Goal: Task Accomplishment & Management: Manage account settings

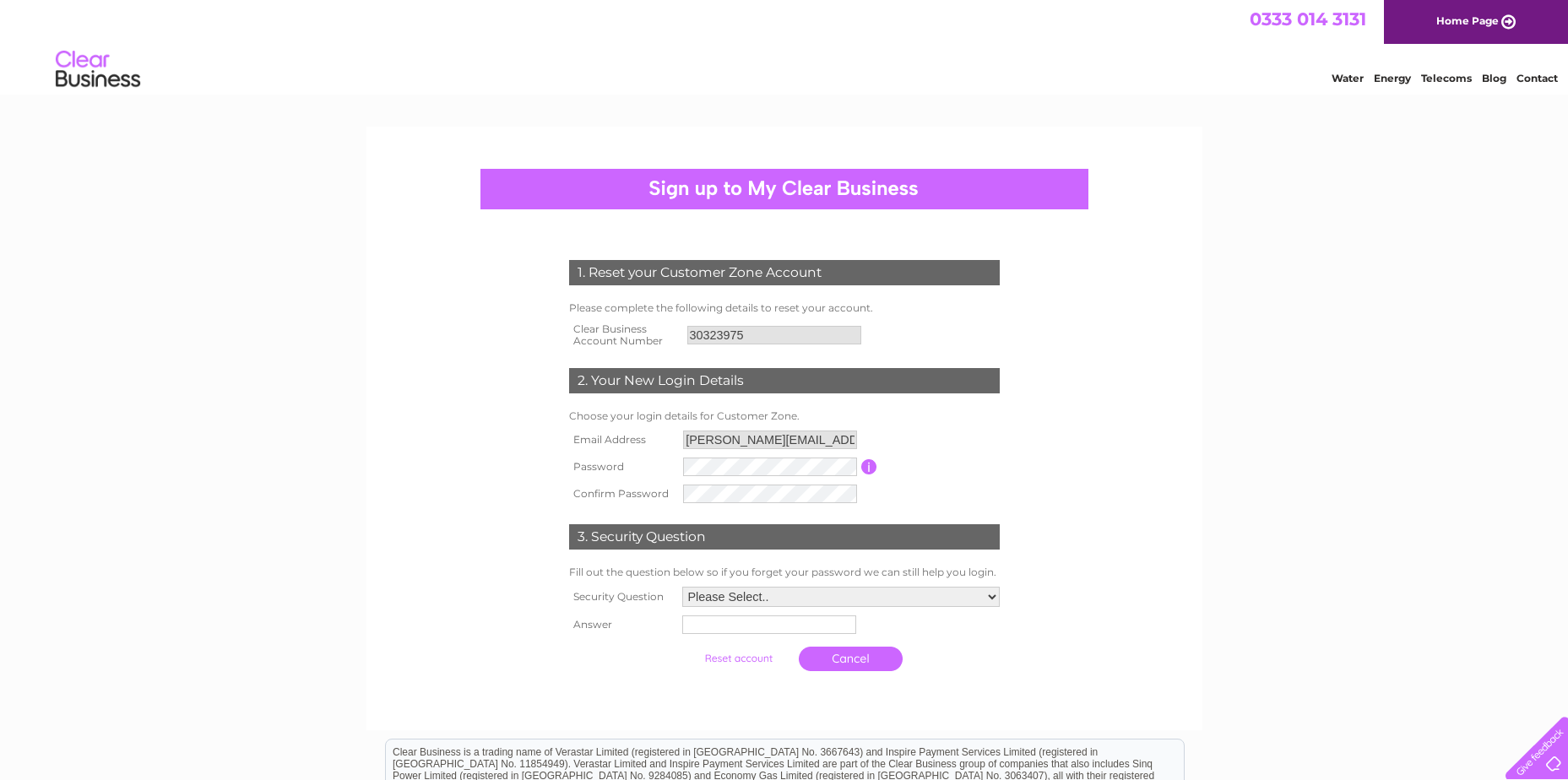
click at [816, 436] on input "cherylward@inspirationtrust.org" at bounding box center [769, 440] width 174 height 18
click at [853, 437] on input "cherylward@inspirationtrust.org" at bounding box center [770, 440] width 175 height 20
drag, startPoint x: 856, startPoint y: 439, endPoint x: 645, endPoint y: 434, distance: 211.1
click at [645, 434] on tr "Email Address cherylward@inspirationtrust.org" at bounding box center [784, 440] width 439 height 28
drag, startPoint x: 645, startPoint y: 434, endPoint x: 749, endPoint y: 435, distance: 104.0
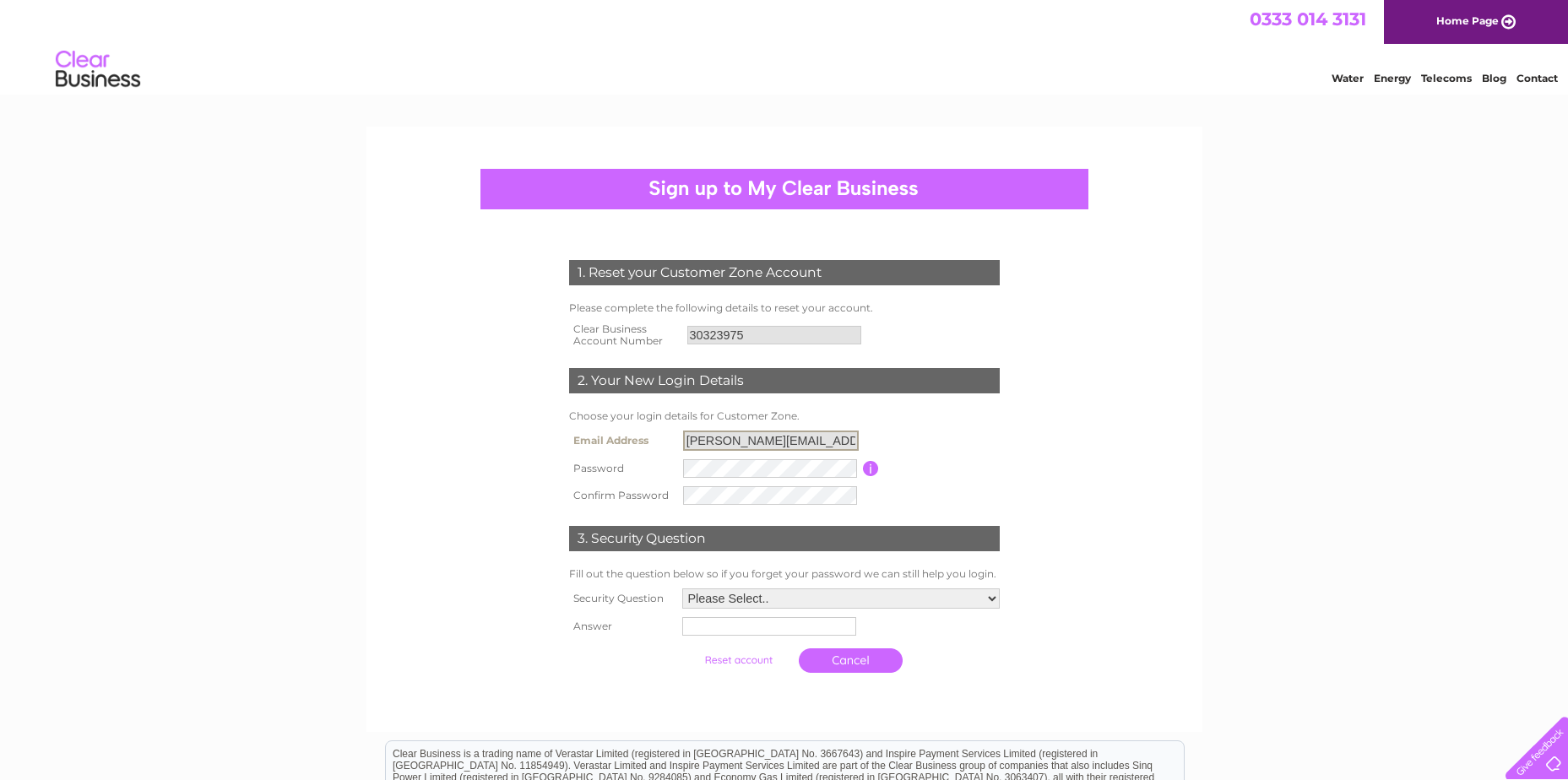
click at [749, 435] on input "cherylward@inspirationtrust.org" at bounding box center [770, 440] width 175 height 20
drag, startPoint x: 746, startPoint y: 440, endPoint x: 659, endPoint y: 448, distance: 87.4
click at [659, 448] on tr "Email Address cherylward@inspirationtrust.org" at bounding box center [784, 440] width 439 height 28
drag, startPoint x: 659, startPoint y: 448, endPoint x: 937, endPoint y: 451, distance: 278.0
click at [937, 451] on table "Email Address cherylward@inspirationtrust.org Password Password must be at leas…" at bounding box center [784, 467] width 439 height 83
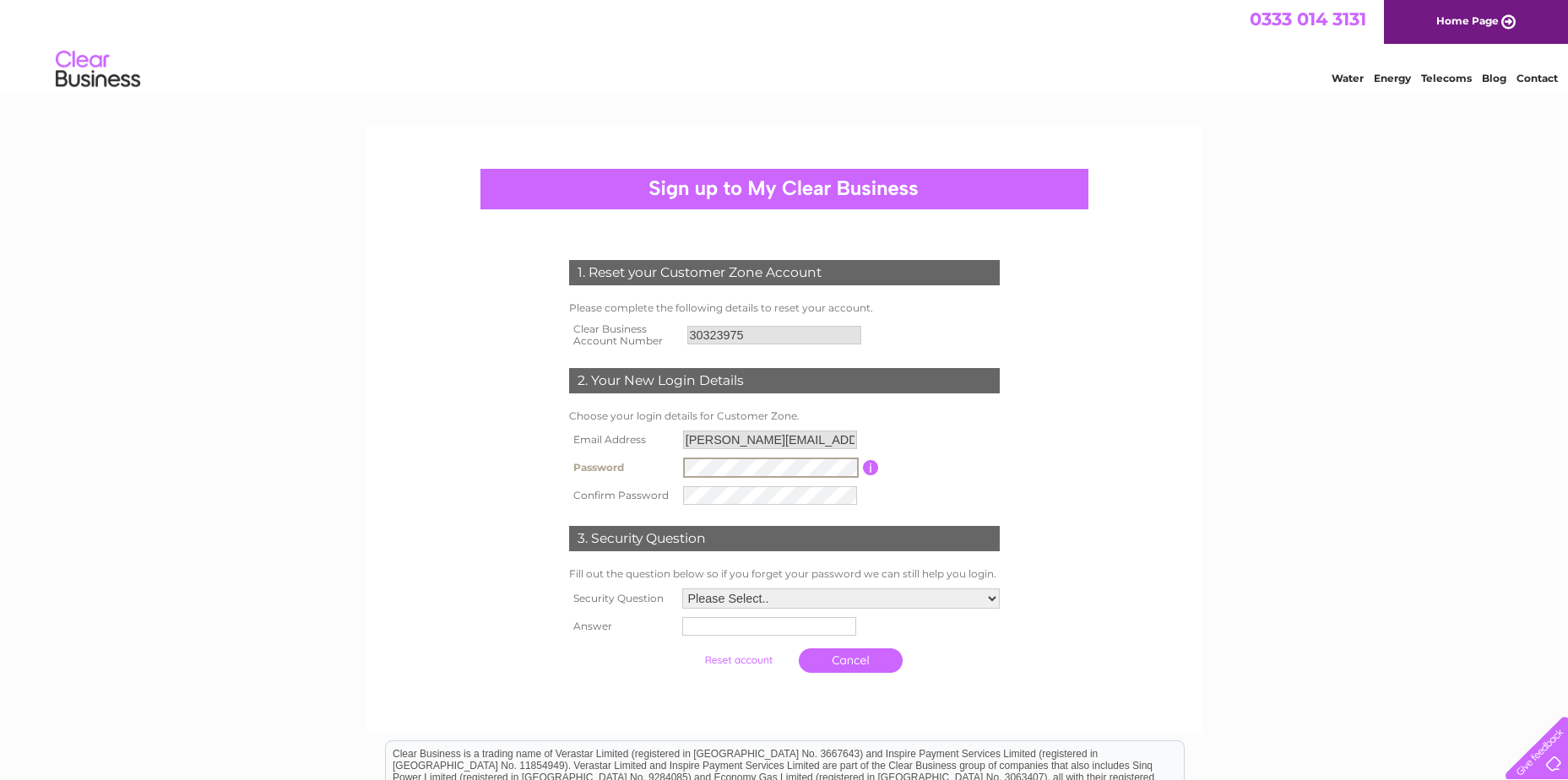
click at [676, 472] on tr "Password Password must be at least 6 characters long" at bounding box center [784, 467] width 439 height 28
click at [1036, 486] on div "1. Reset your Customer Zone Account Please complete the following details to re…" at bounding box center [784, 461] width 510 height 436
click at [994, 596] on select "Please Select.. In what town or city was your first job? In what town or city d…" at bounding box center [840, 597] width 319 height 22
select select "1"
click at [680, 587] on select "Please Select.. In what town or city was your first job? In what town or city d…" at bounding box center [840, 597] width 319 height 22
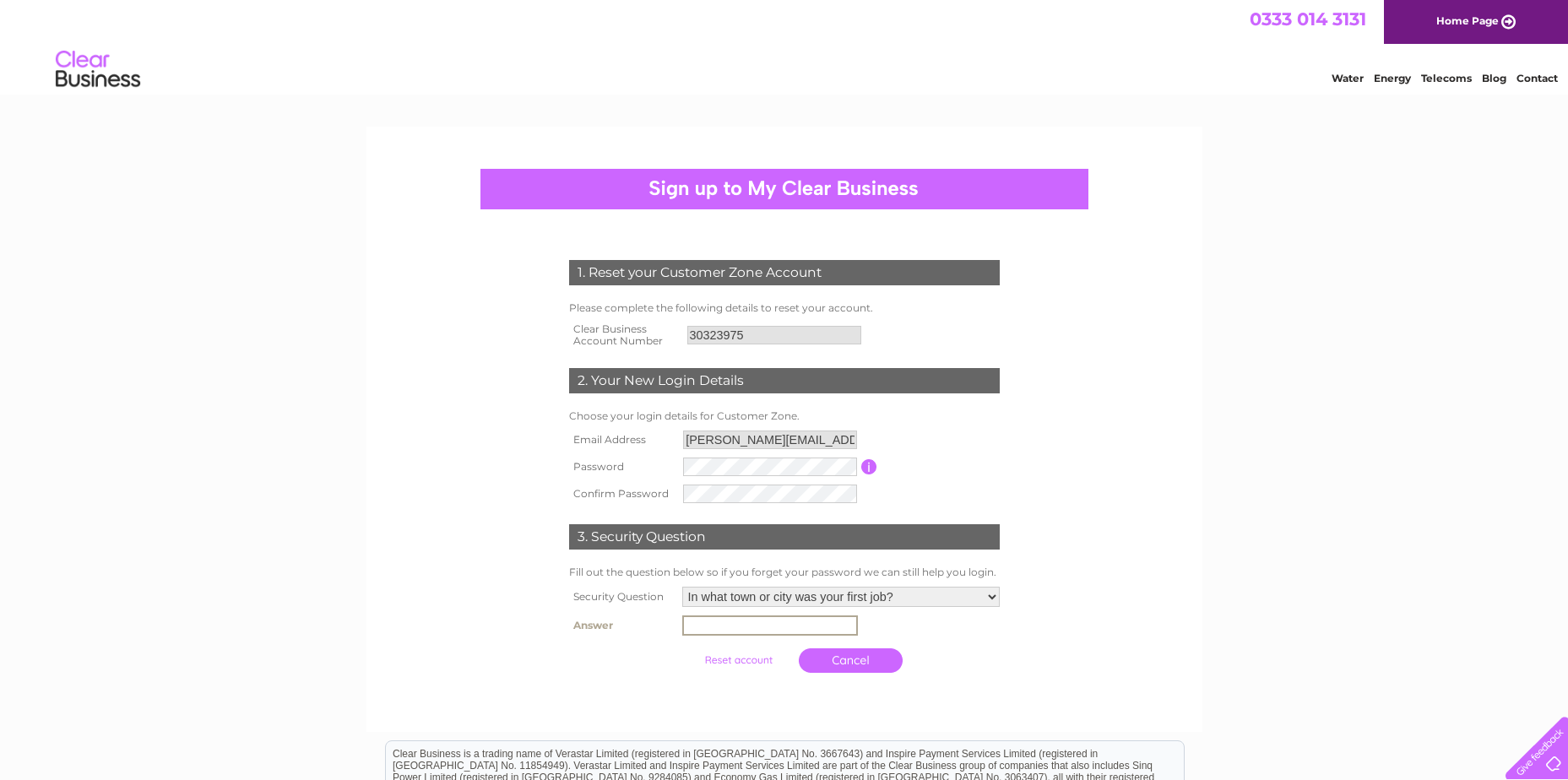
click at [824, 627] on input "text" at bounding box center [769, 625] width 175 height 20
type input "Norwich"
click at [670, 463] on tr "Password Password must be at least 6 characters long" at bounding box center [784, 467] width 439 height 28
click at [580, 460] on tr "Password Password must be at least 6 characters long" at bounding box center [784, 467] width 439 height 28
click at [628, 489] on tr "Confirm Password" at bounding box center [784, 494] width 439 height 28
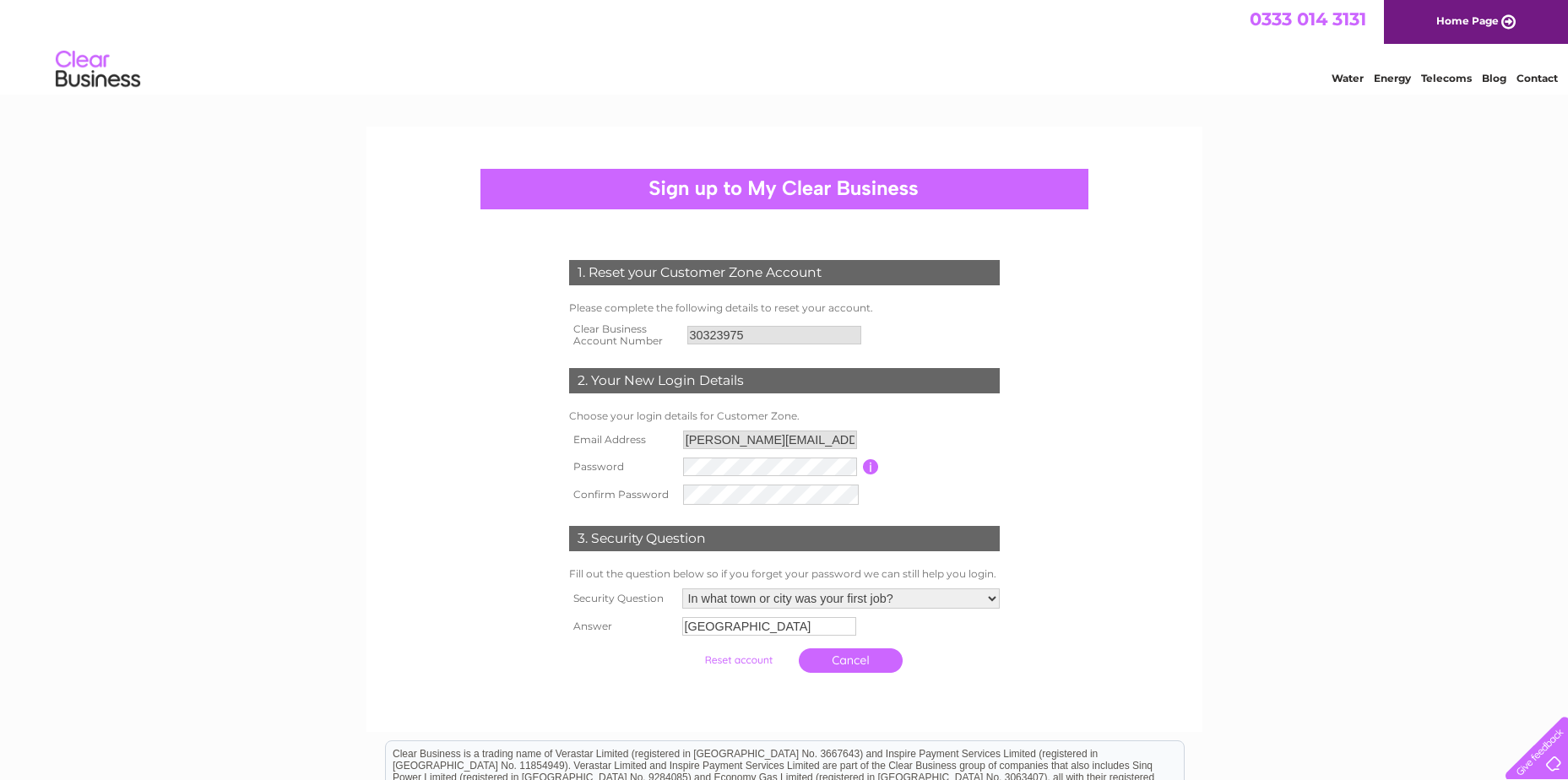
click at [766, 457] on td at bounding box center [770, 466] width 184 height 27
click at [612, 465] on tr "Password Password must be at least 6 characters long" at bounding box center [784, 467] width 439 height 28
click at [636, 481] on tr "Confirm Password" at bounding box center [784, 494] width 439 height 28
click at [662, 489] on tr "Confirm Password" at bounding box center [784, 494] width 439 height 28
click at [651, 467] on tr "Password Password must be at least 6 characters long" at bounding box center [784, 467] width 439 height 28
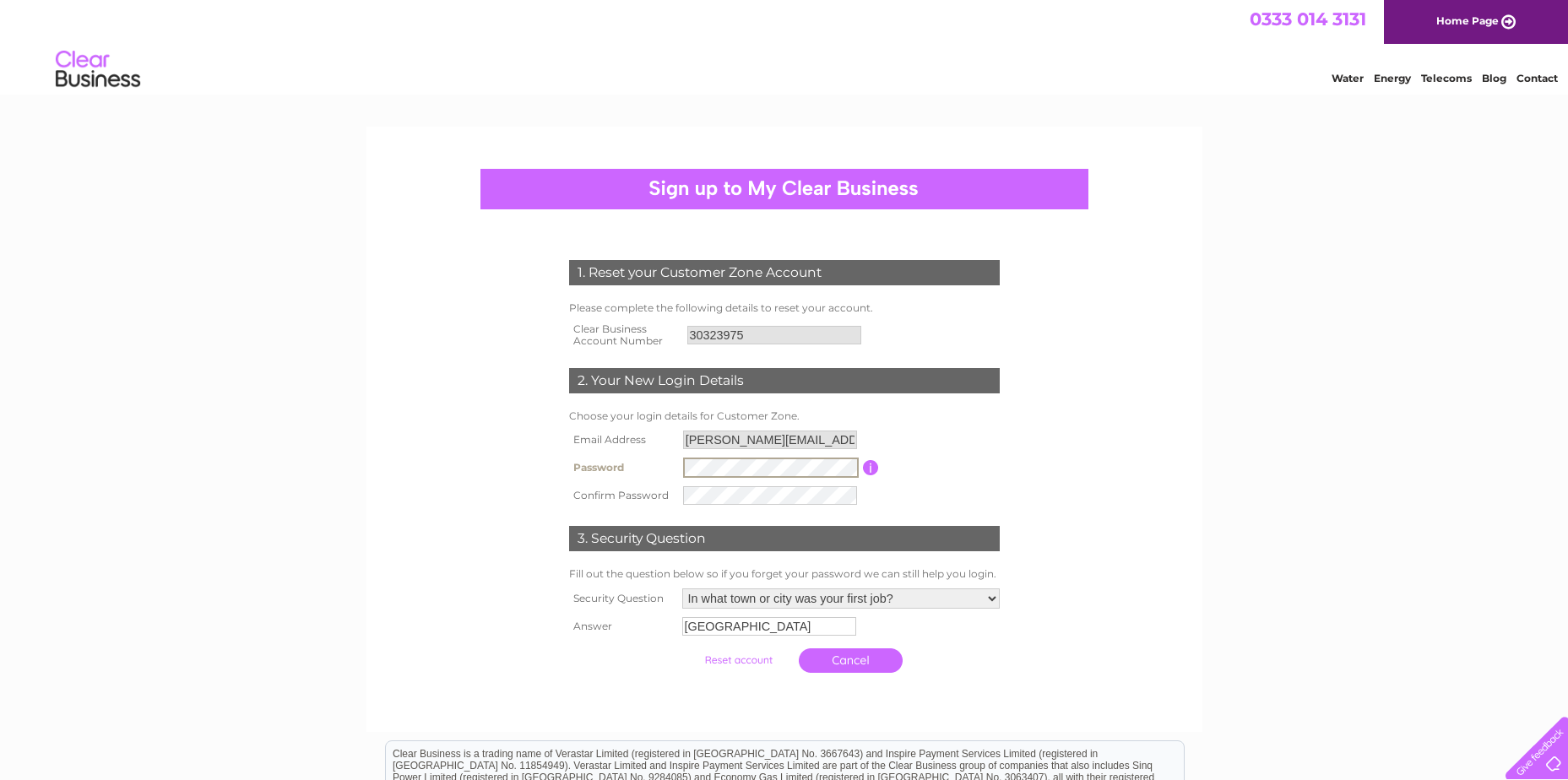
click at [624, 451] on tbody "Email Address cherylward@inspirationtrust.org Password Password must be at leas…" at bounding box center [784, 467] width 439 height 83
click at [654, 498] on tr "Confirm Password" at bounding box center [784, 494] width 439 height 28
click at [994, 505] on table "Email Address cherylward@inspirationtrust.org Password Password must be at leas…" at bounding box center [784, 467] width 439 height 83
click at [623, 458] on tr "Password Password must be at least 6 characters long" at bounding box center [784, 467] width 439 height 28
click at [634, 481] on tr "Confirm Password" at bounding box center [784, 494] width 439 height 28
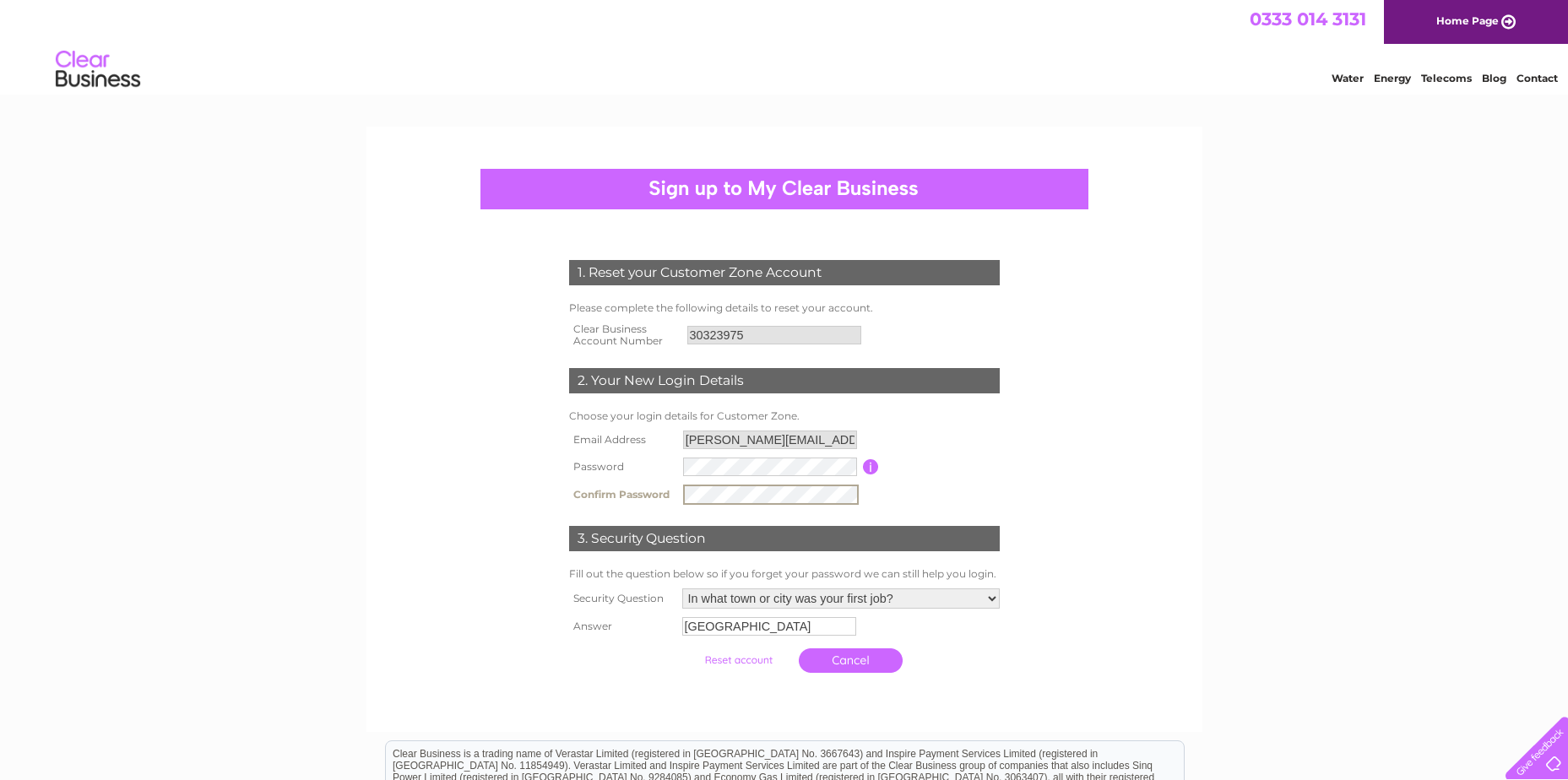
click at [869, 494] on table "Email Address cherylward@inspirationtrust.org Password Password must be at leas…" at bounding box center [784, 467] width 439 height 83
click at [602, 497] on tr "Confirm Password" at bounding box center [784, 494] width 439 height 28
click at [1021, 467] on div "1. Reset your Customer Zone Account Please complete the following details to re…" at bounding box center [784, 462] width 510 height 438
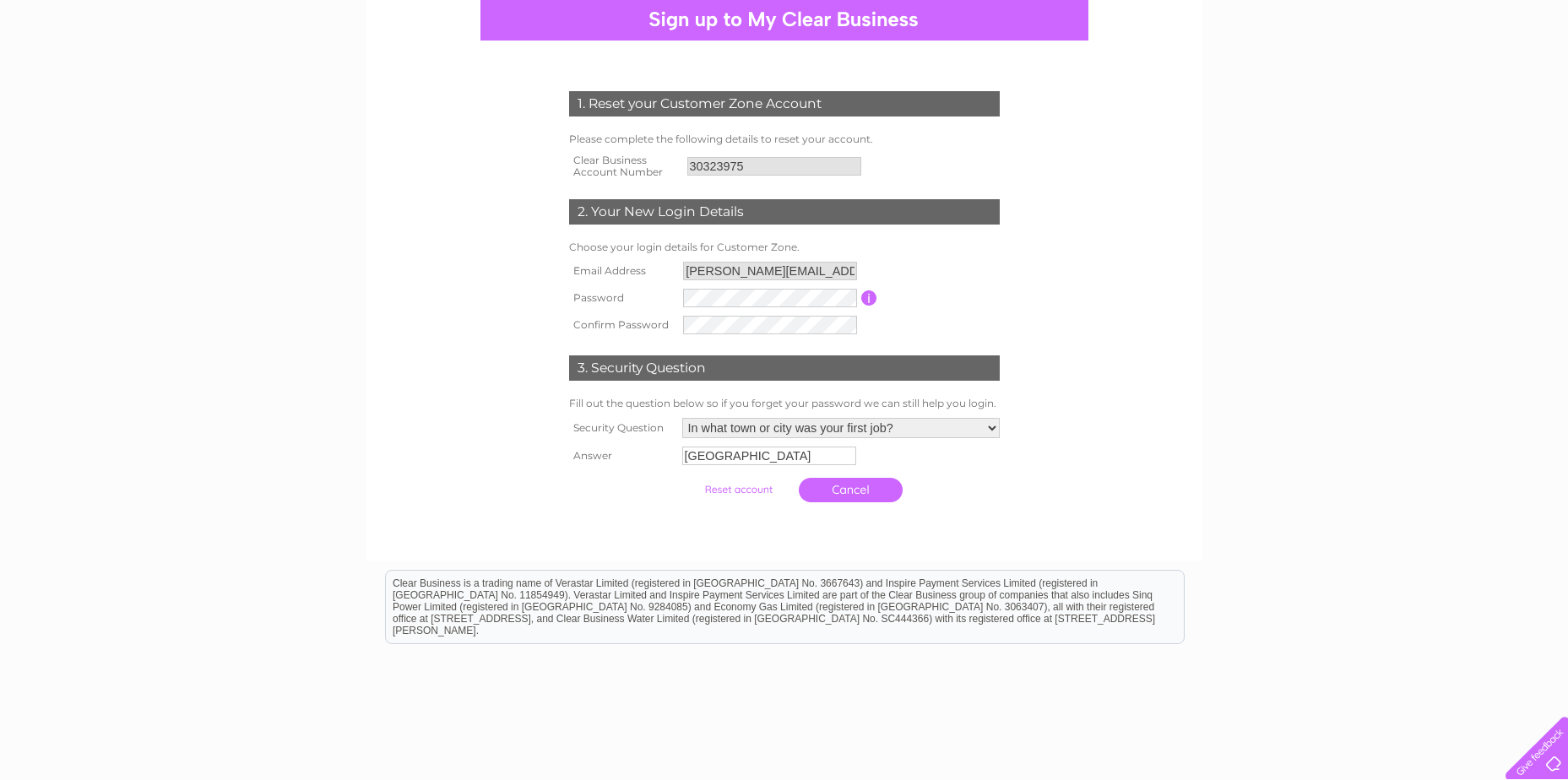
click at [733, 489] on input "submit" at bounding box center [738, 490] width 104 height 24
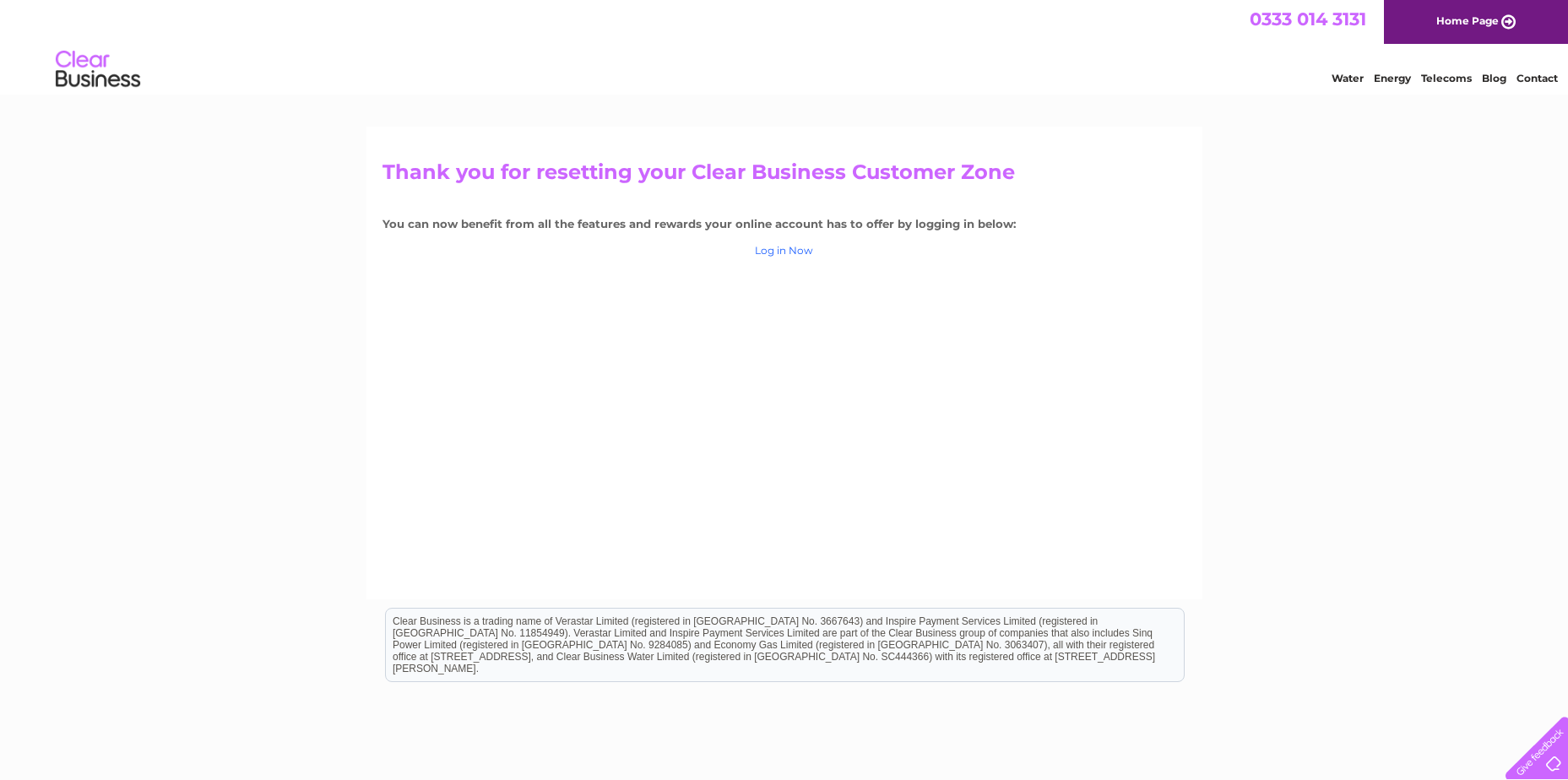
click at [803, 250] on link "Log in Now" at bounding box center [783, 251] width 58 height 13
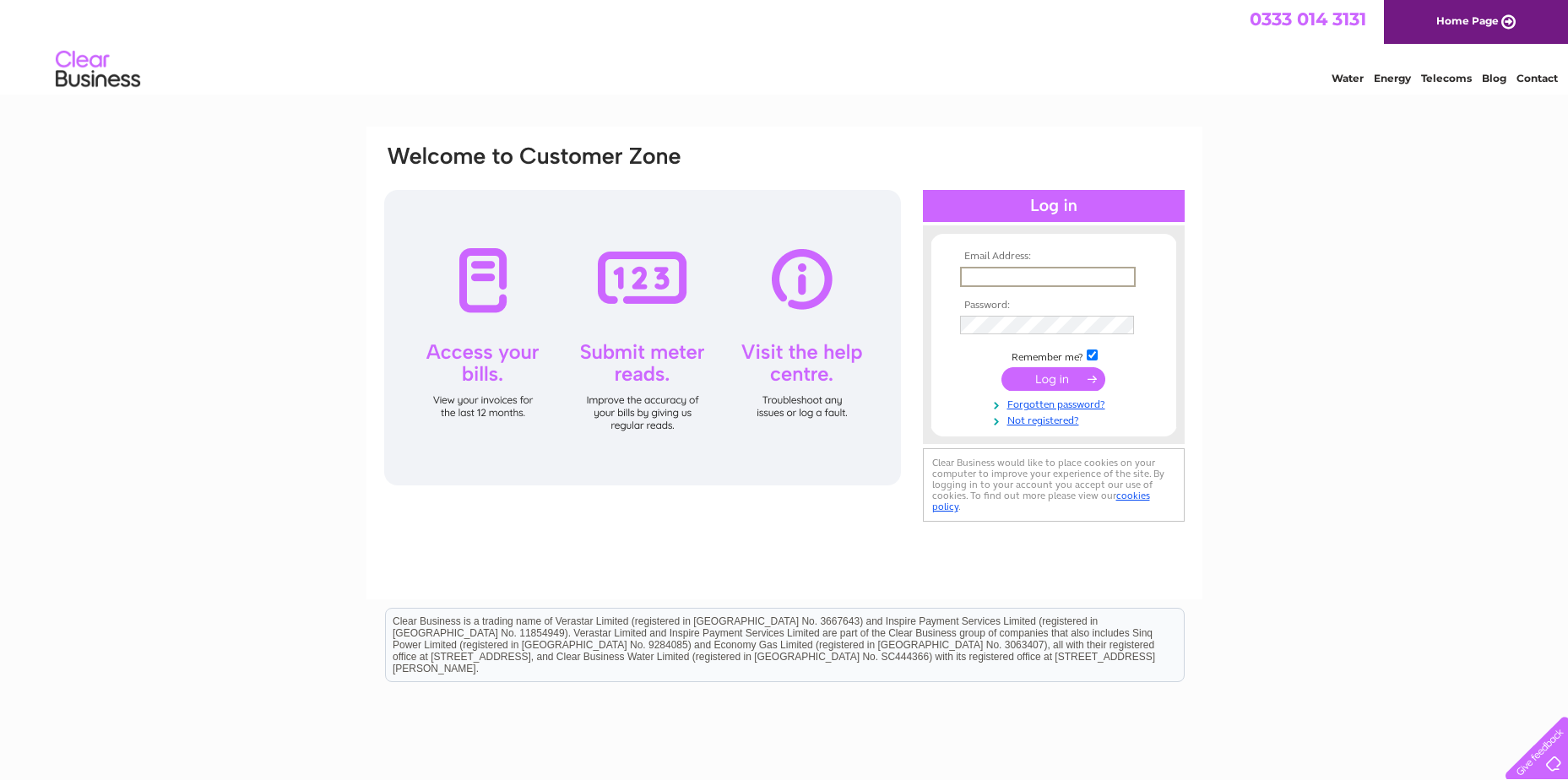
click at [991, 277] on input "text" at bounding box center [1047, 277] width 175 height 20
type input "cherylward@inspirationtrust.org"
click at [1047, 377] on input "submit" at bounding box center [1053, 377] width 104 height 24
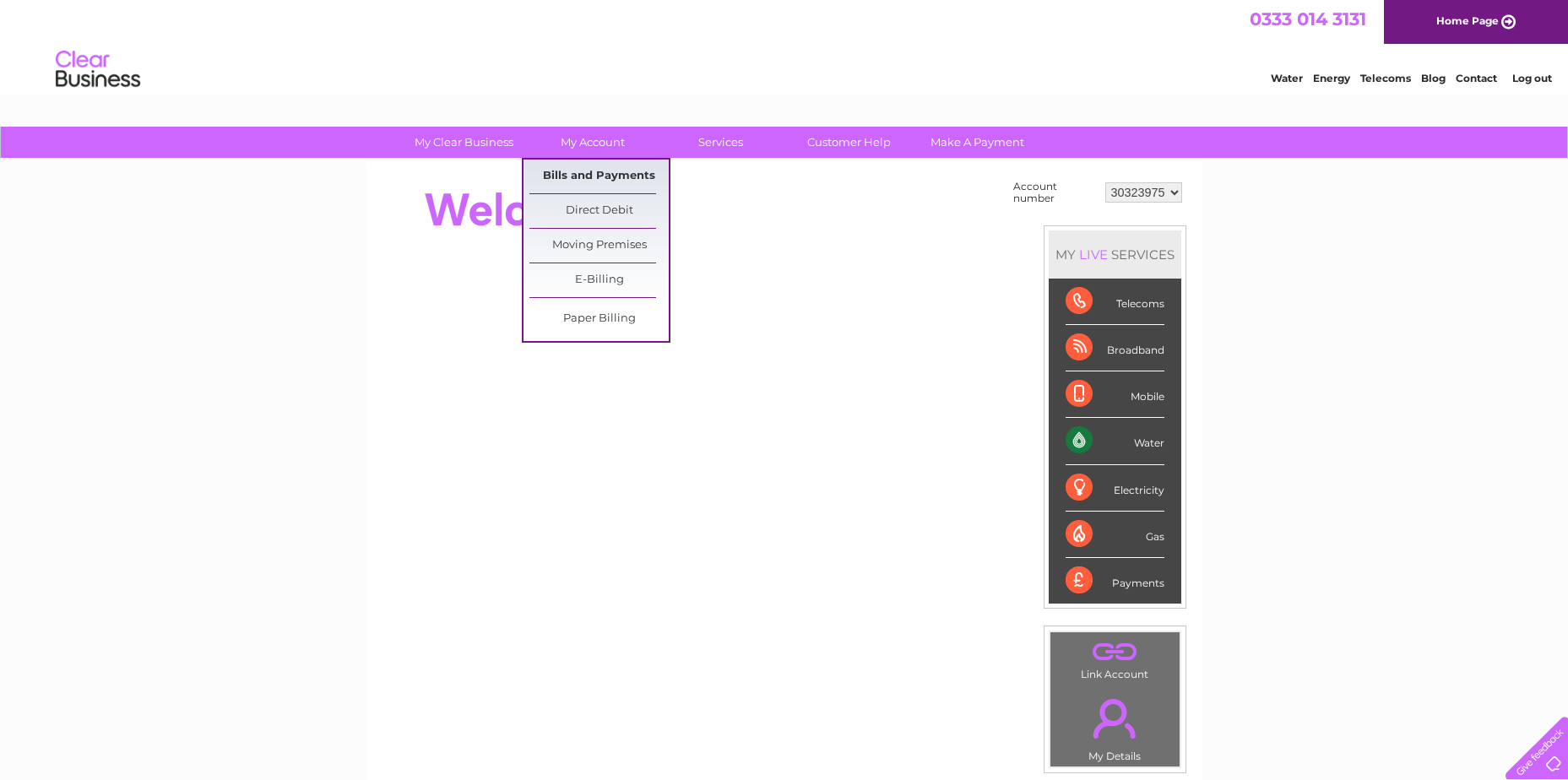
click at [590, 173] on link "Bills and Payments" at bounding box center [599, 176] width 140 height 34
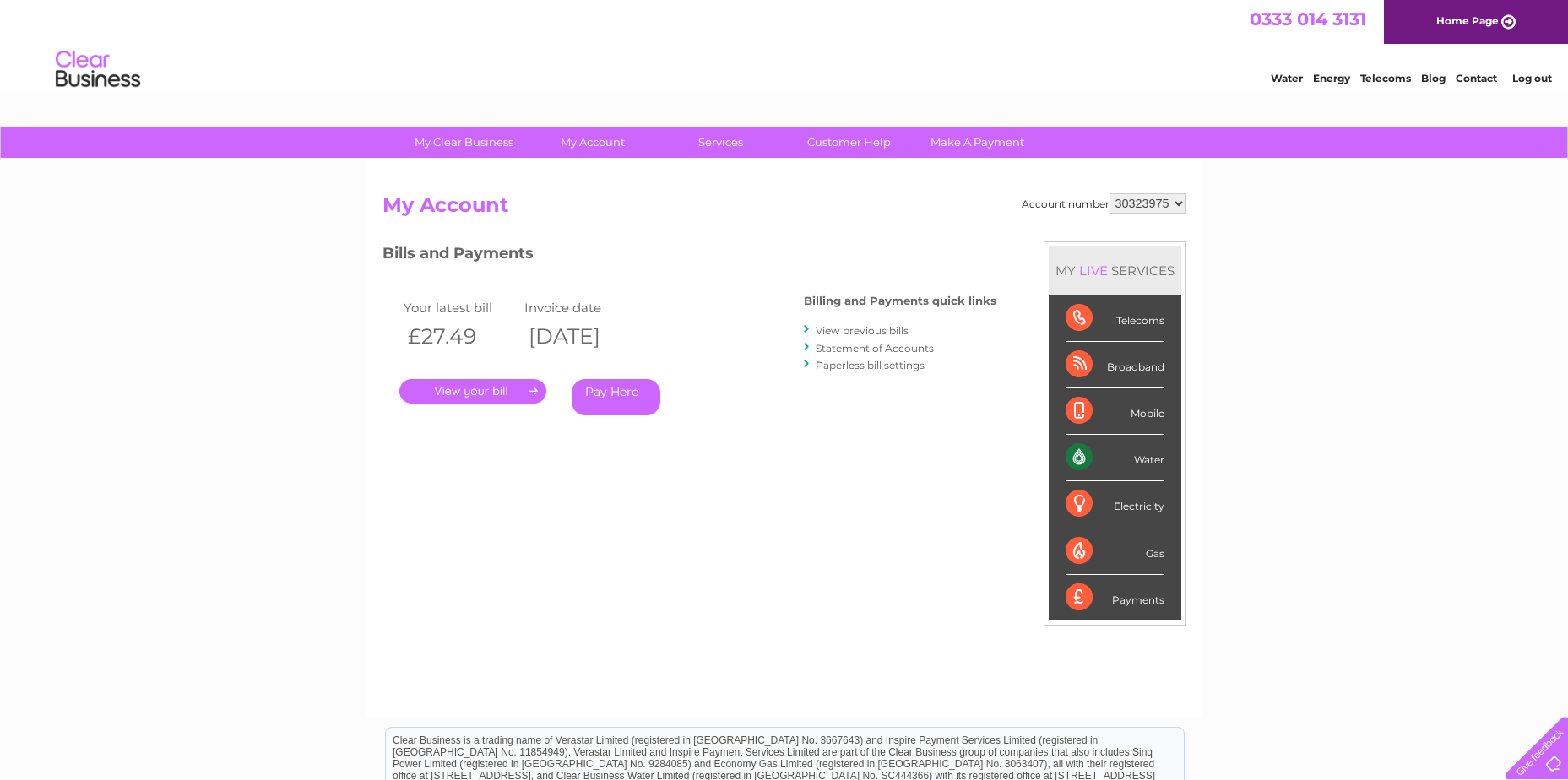
click at [471, 388] on link "." at bounding box center [473, 391] width 147 height 25
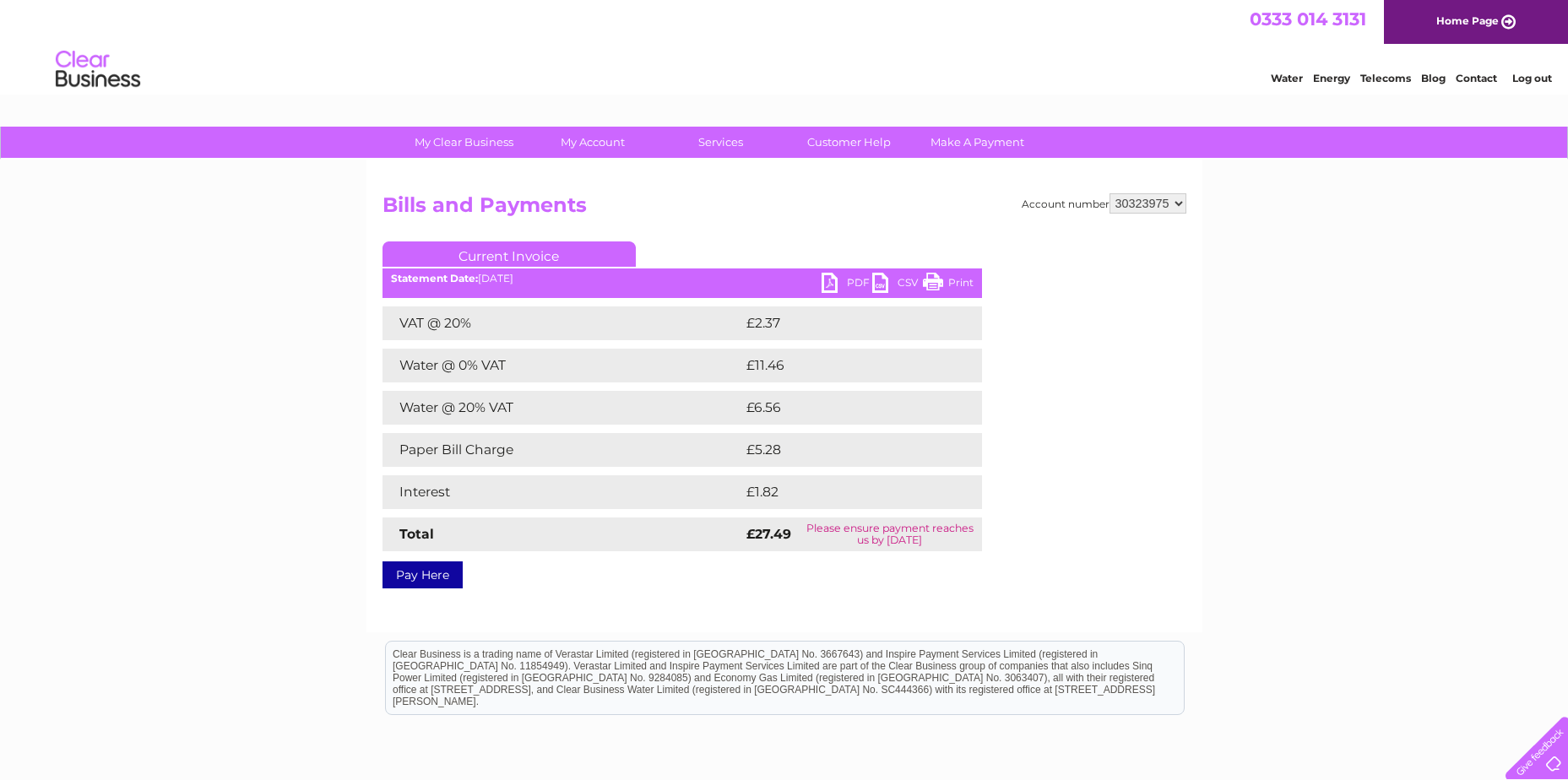
click at [965, 278] on link "Print" at bounding box center [947, 284] width 50 height 25
click at [198, 307] on div "My Clear Business Login Details My Details My Preferences Link Account My Accou…" at bounding box center [784, 523] width 1568 height 794
click at [857, 278] on link "PDF" at bounding box center [846, 284] width 50 height 25
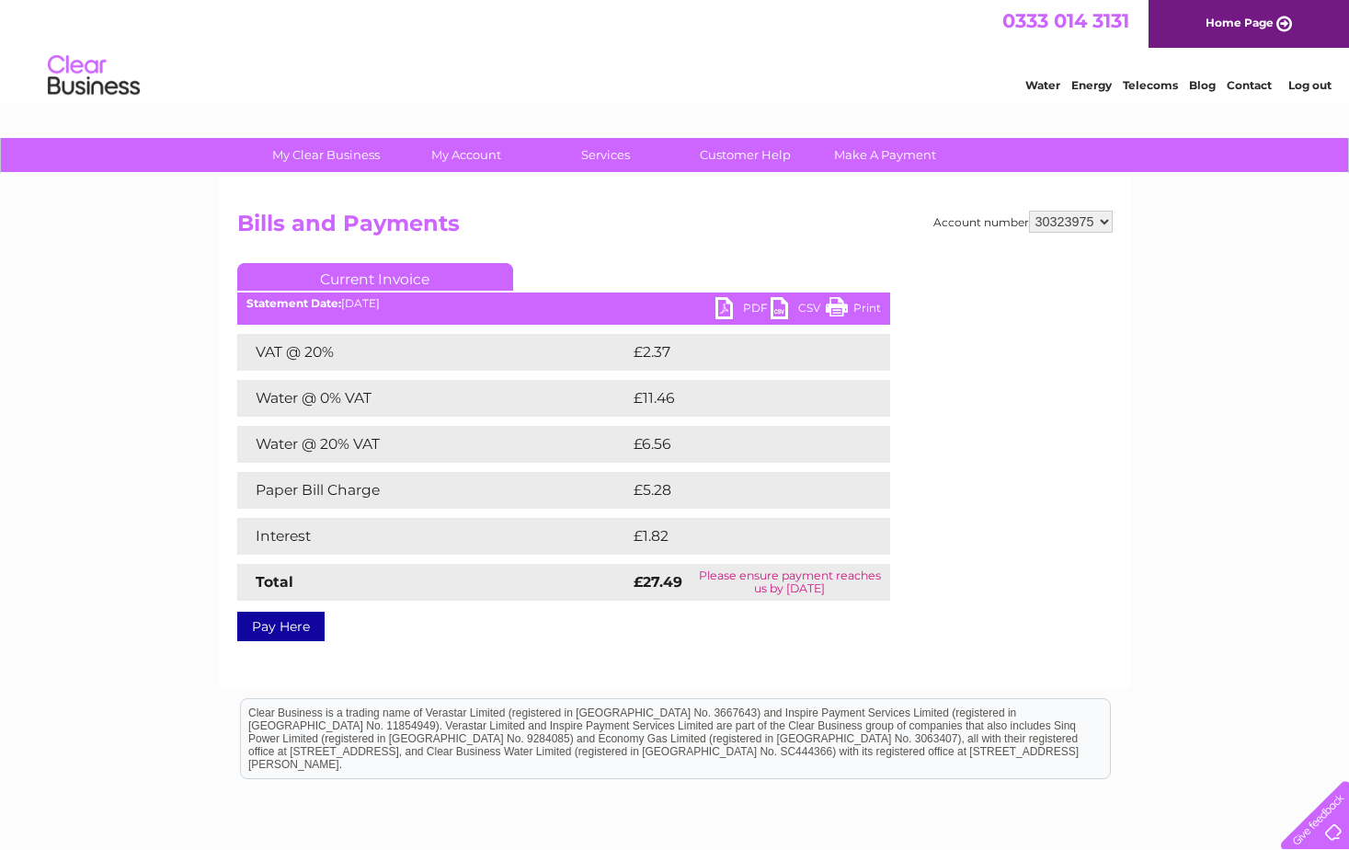
click at [591, 83] on div "Water Energy Telecoms Blog Contact Log out" at bounding box center [674, 78] width 1349 height 60
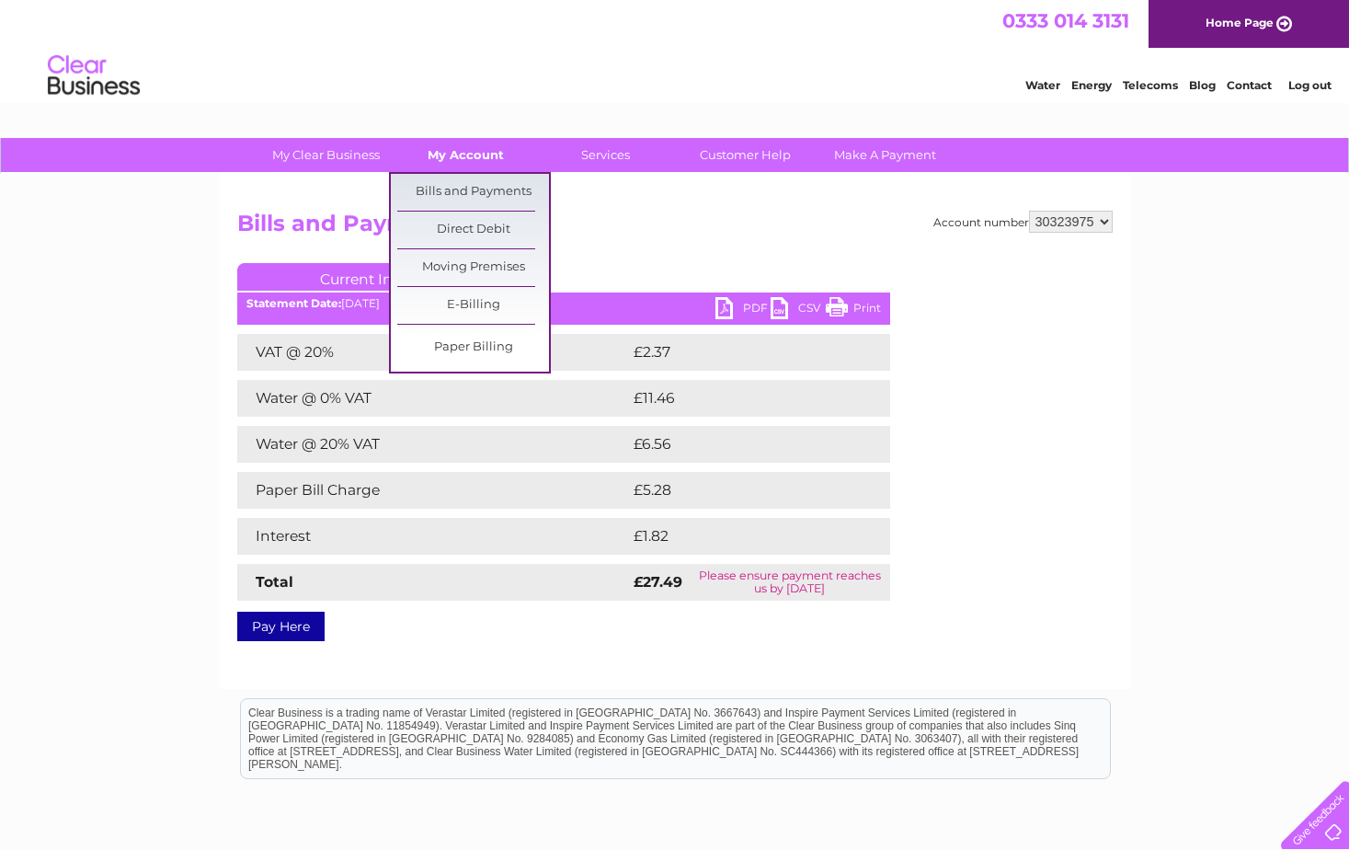
click at [451, 151] on link "My Account" at bounding box center [466, 155] width 152 height 34
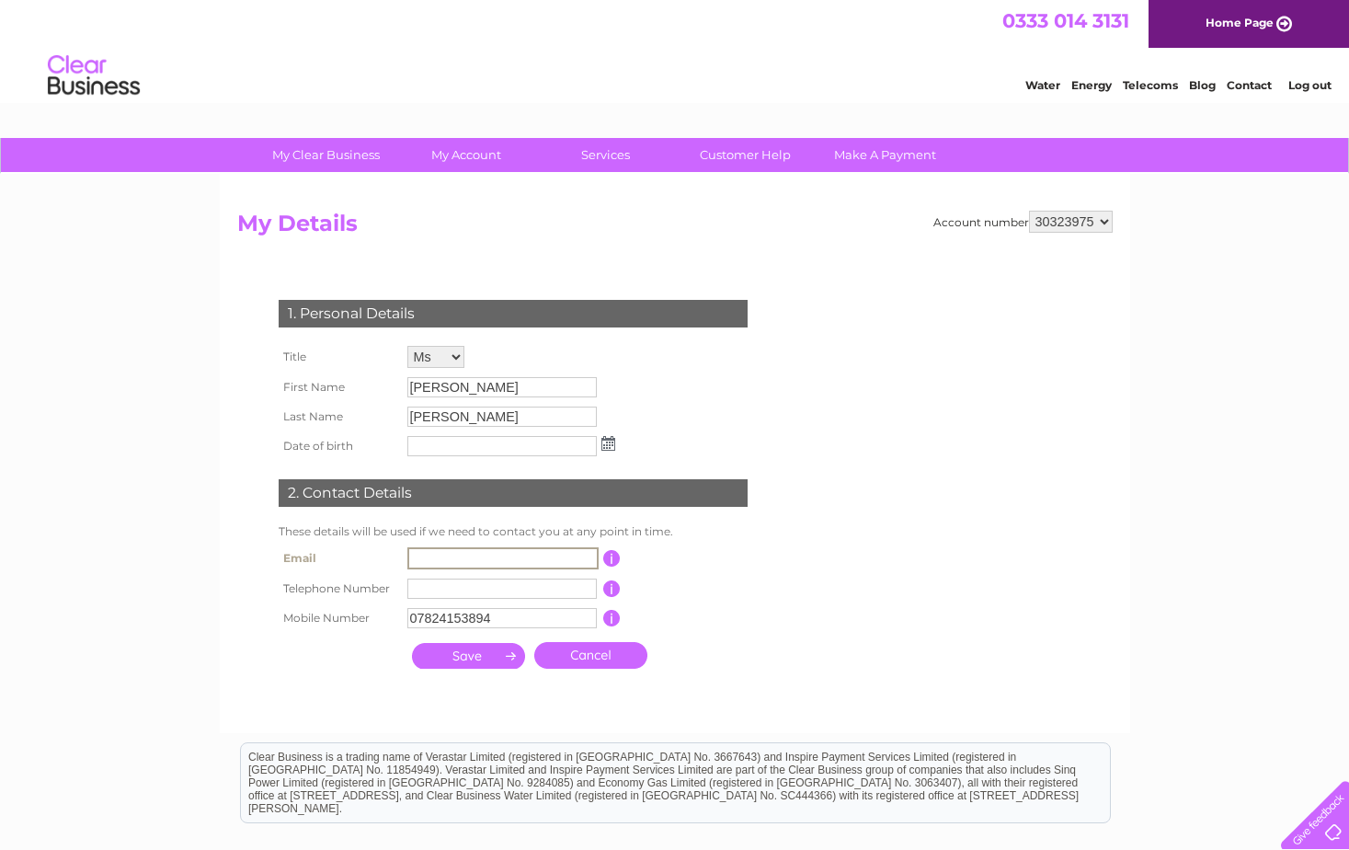
click at [501, 558] on input "text" at bounding box center [502, 558] width 191 height 22
type input "finance@inspirationtrust.org"
type input "07591386097"
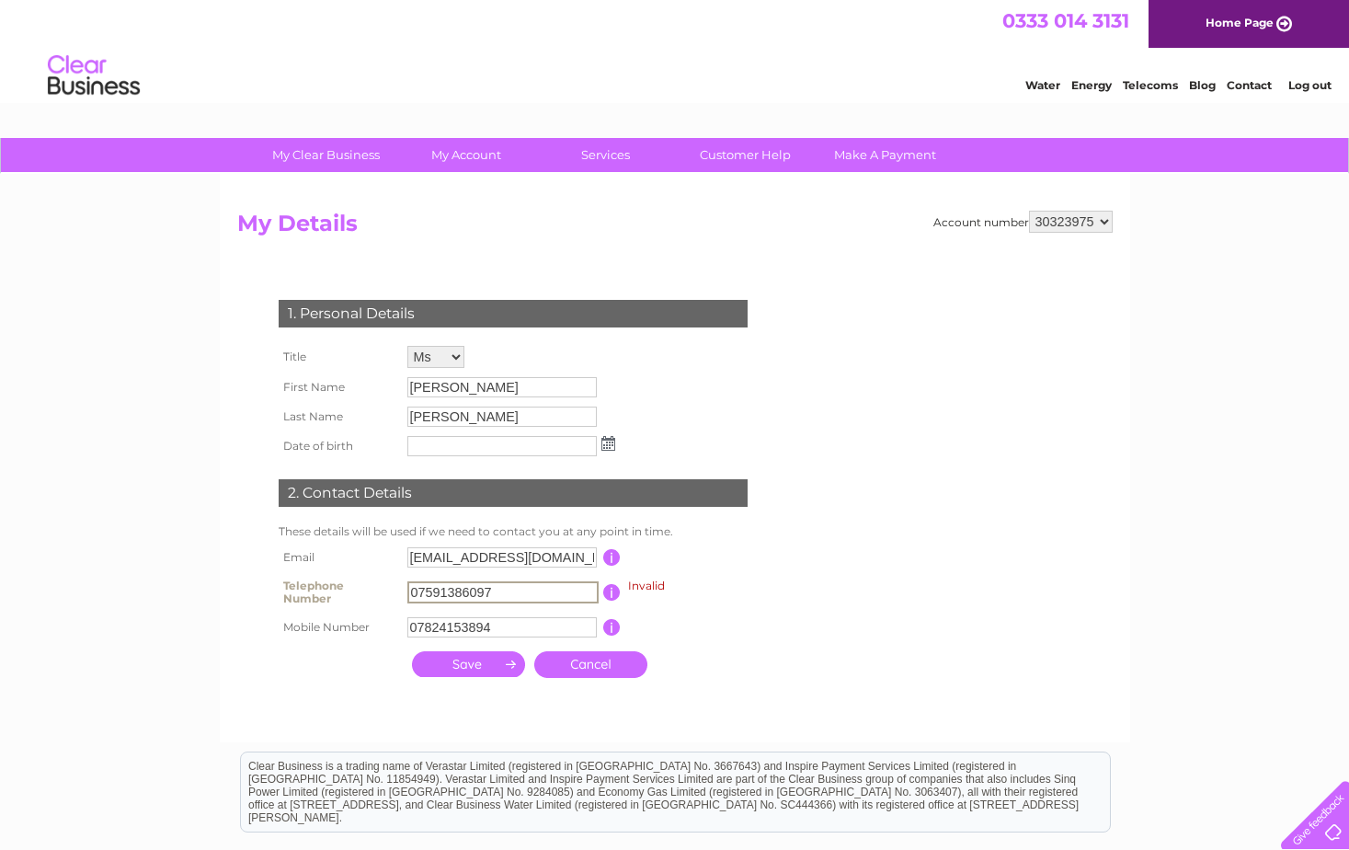
drag, startPoint x: 532, startPoint y: 596, endPoint x: 391, endPoint y: 601, distance: 140.8
click at [391, 601] on tr "Telephone Number 07591386097 Invalid This should be a valid landline telephone …" at bounding box center [521, 592] width 494 height 40
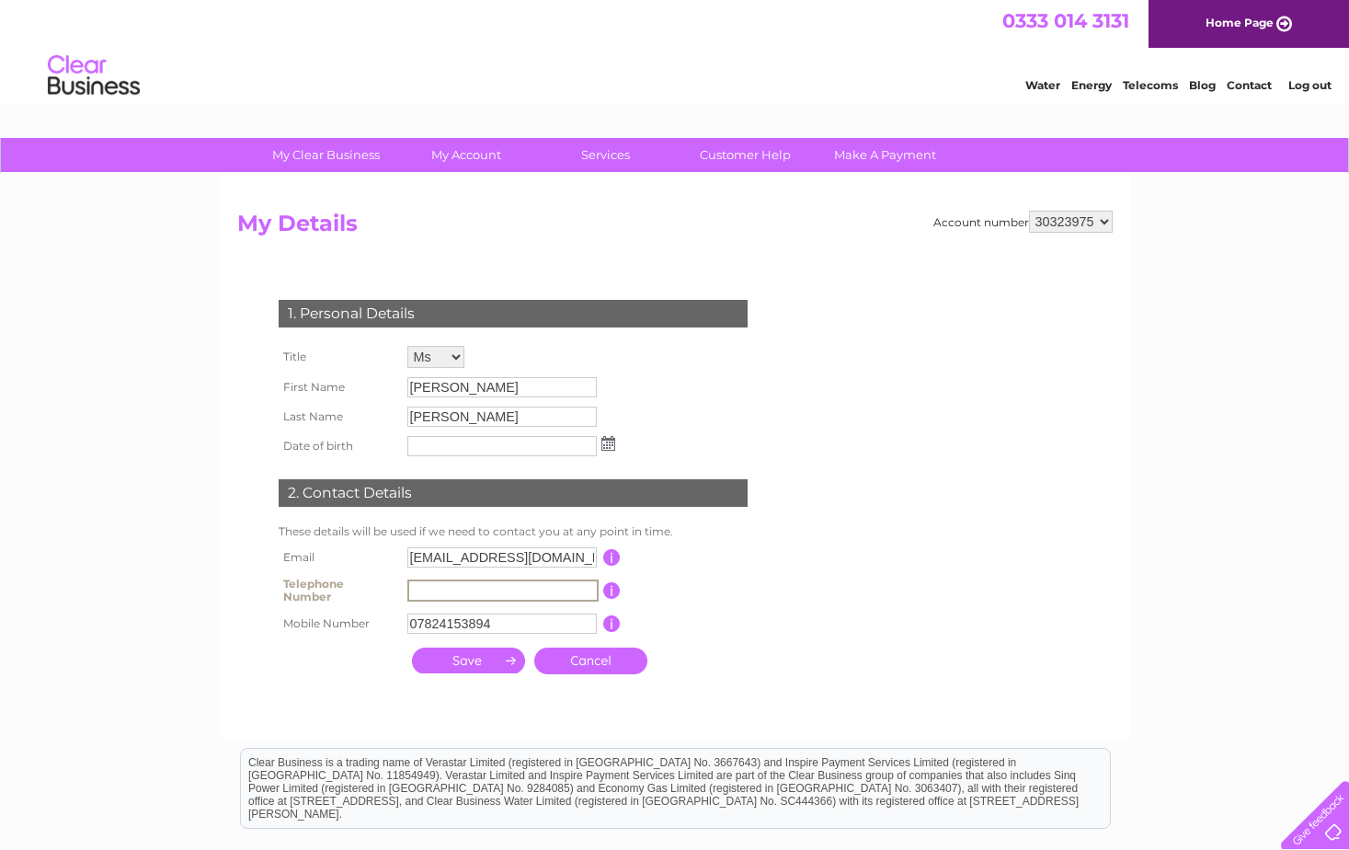
click at [796, 451] on div "1. Personal Details Title Mr Mrs Ms Miss Dr Rev Prof Other First Name Cheryl La…" at bounding box center [516, 481] width 559 height 401
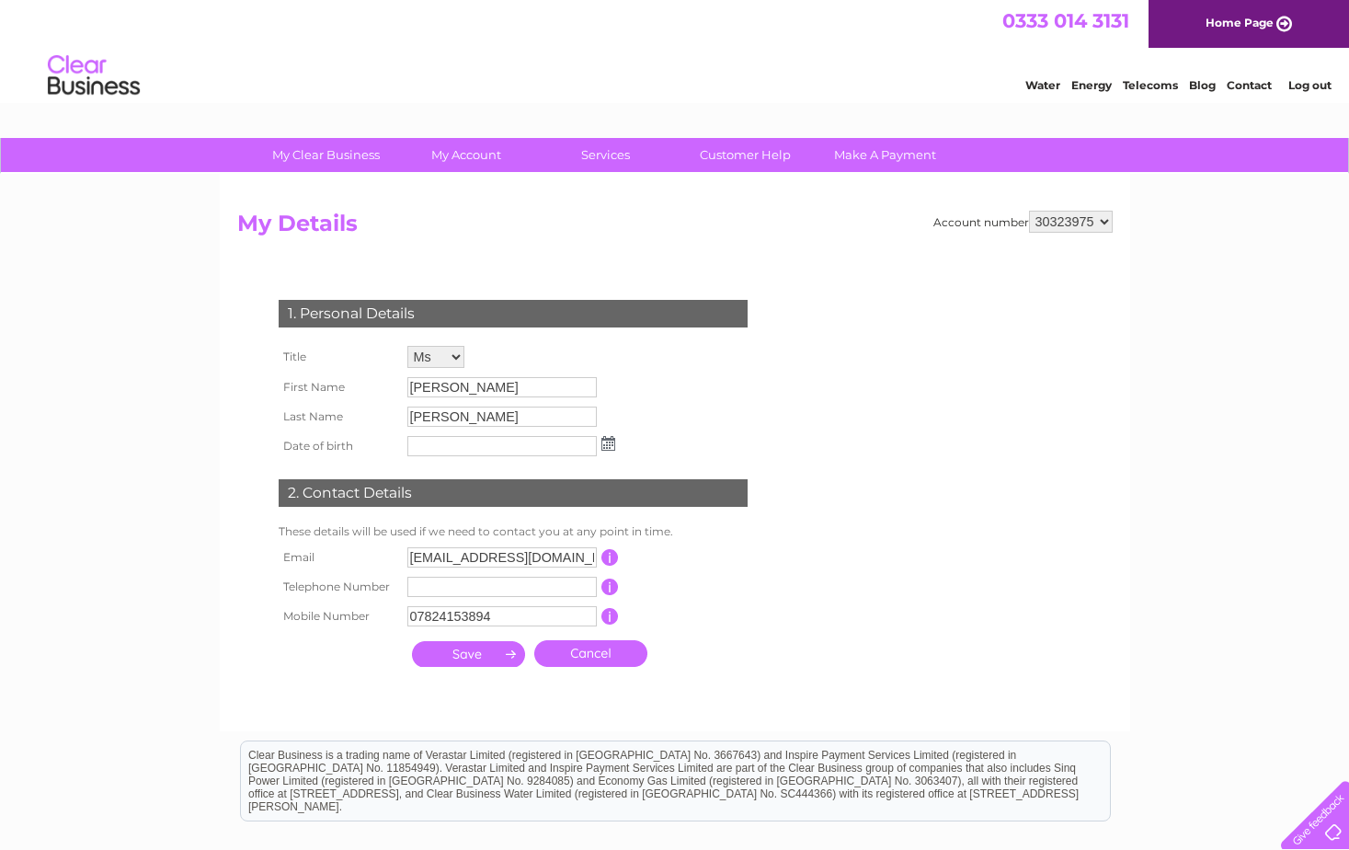
click at [440, 648] on input "submit" at bounding box center [468, 654] width 113 height 26
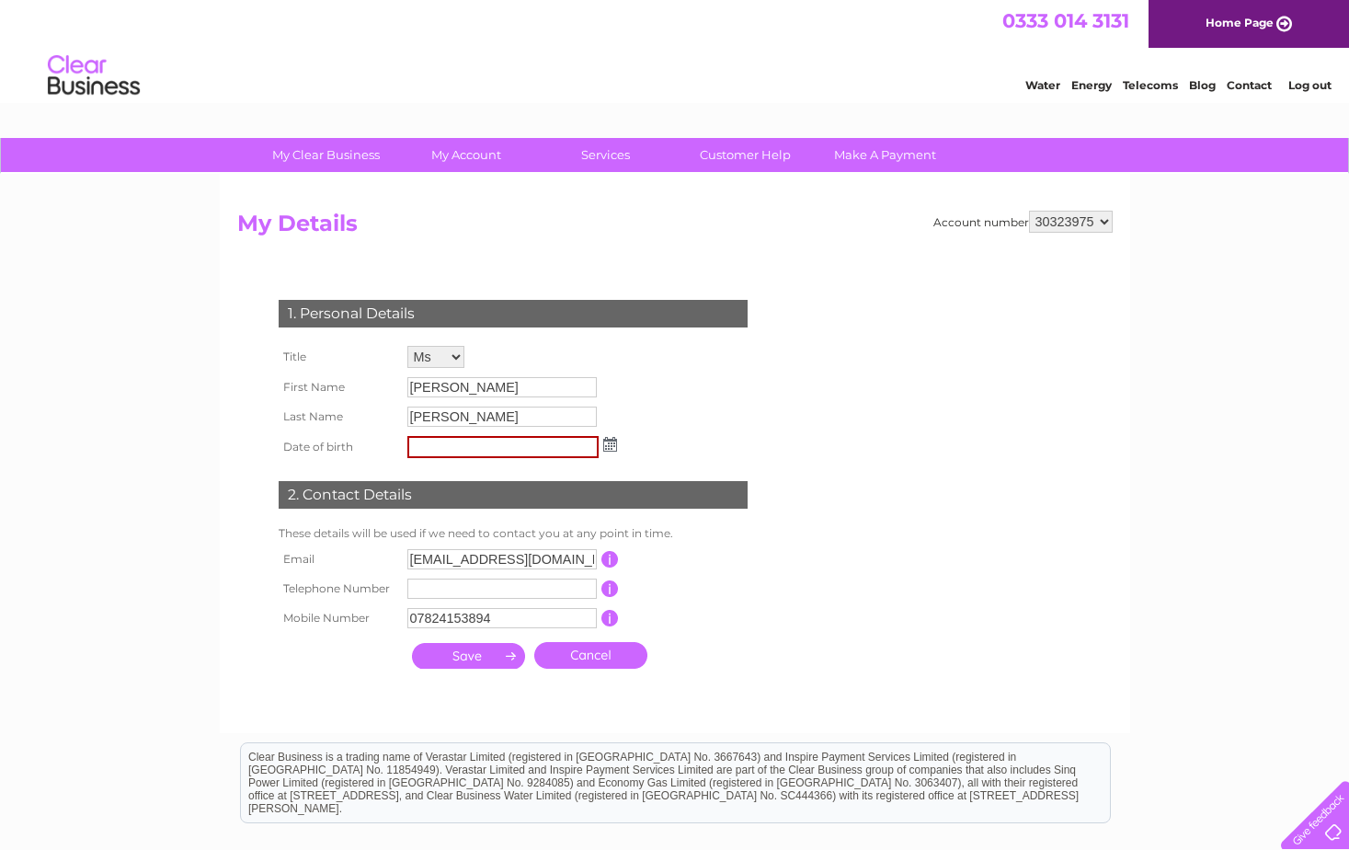
click at [592, 654] on link "Cancel" at bounding box center [590, 655] width 113 height 27
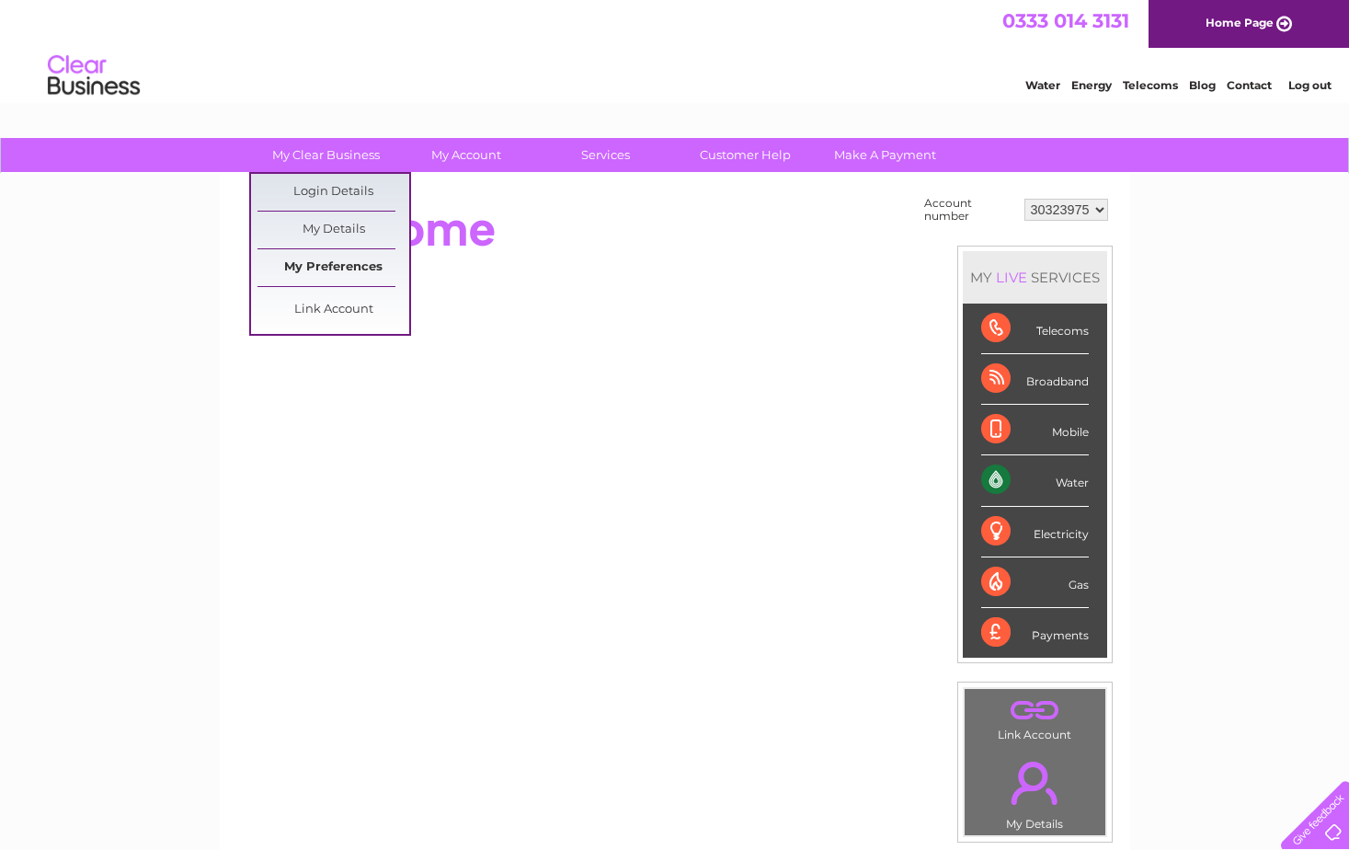
click at [338, 257] on link "My Preferences" at bounding box center [334, 267] width 152 height 37
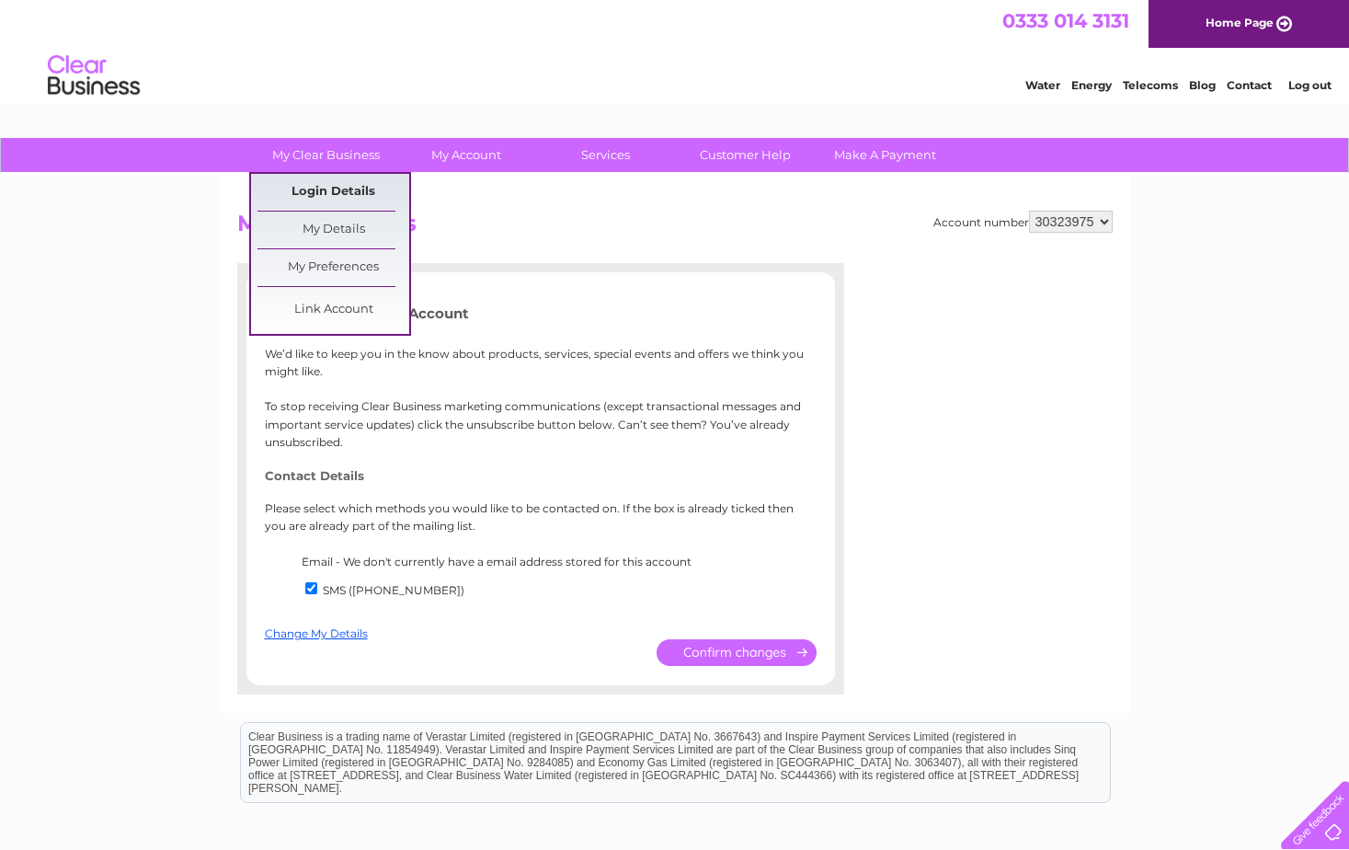
click at [330, 193] on link "Login Details" at bounding box center [334, 192] width 152 height 37
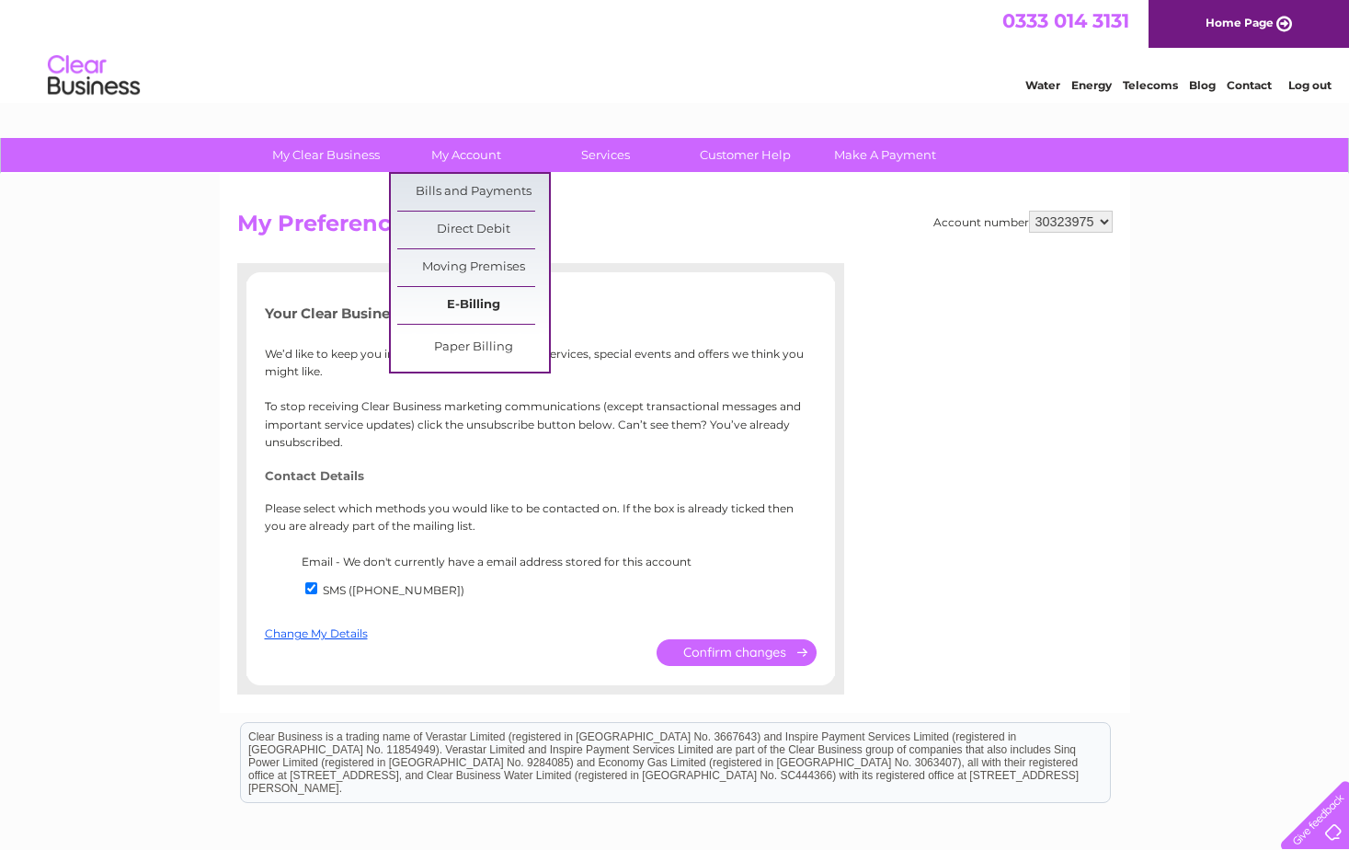
click at [475, 302] on link "E-Billing" at bounding box center [473, 305] width 152 height 37
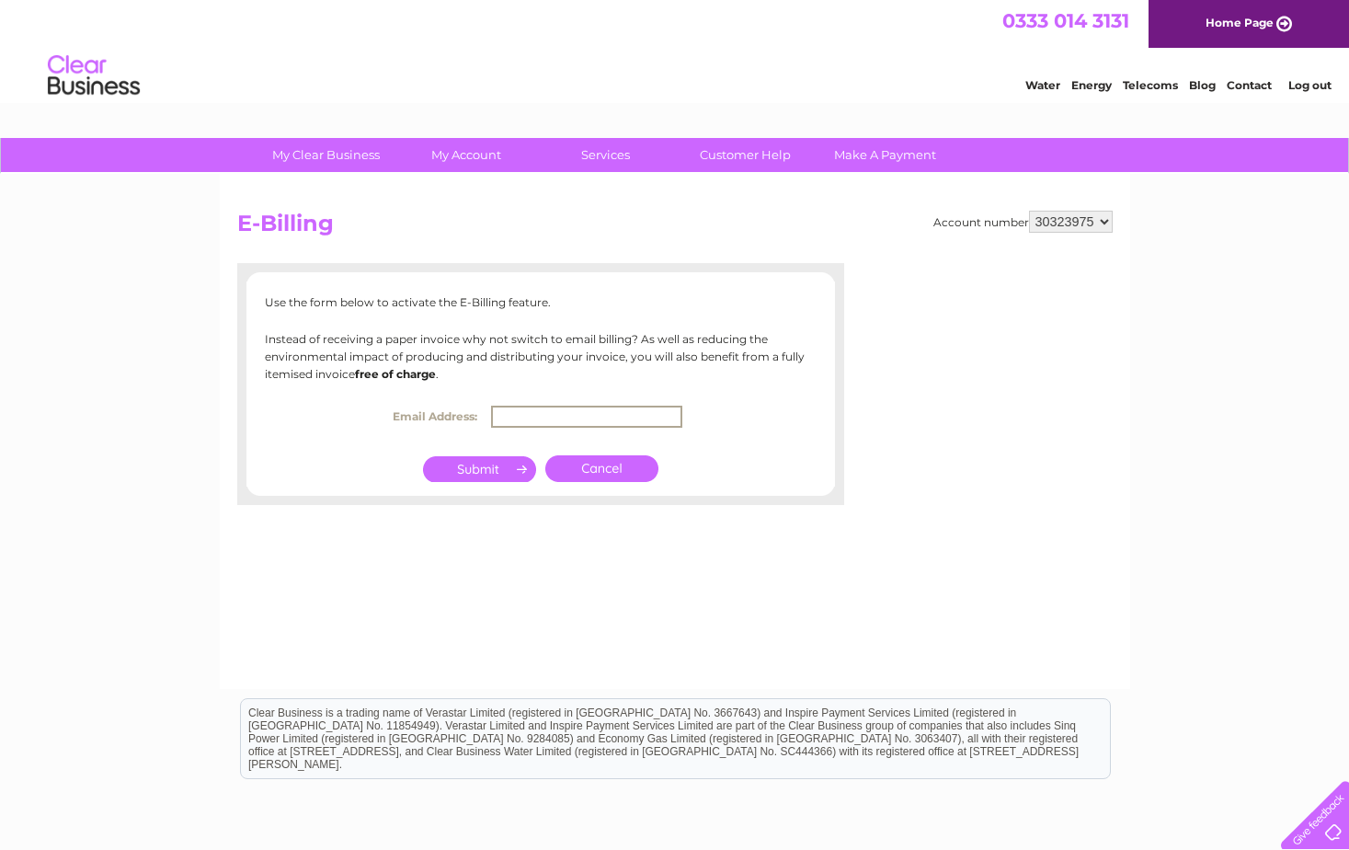
click at [539, 413] on input "text" at bounding box center [586, 417] width 191 height 22
type input "finance@inspirationtrust.org"
click at [485, 468] on input "submit" at bounding box center [479, 467] width 113 height 26
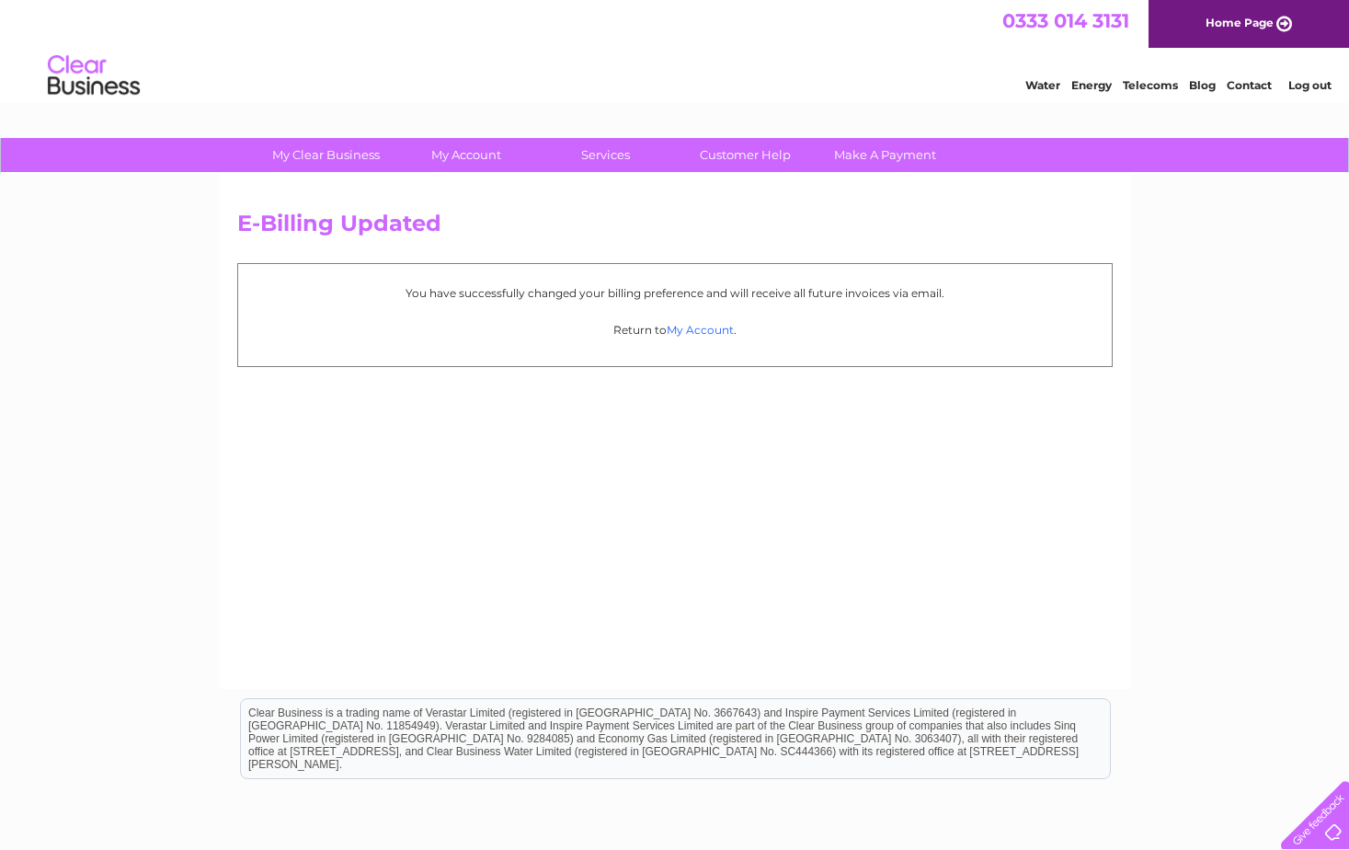
click at [722, 331] on link "My Account" at bounding box center [700, 330] width 67 height 14
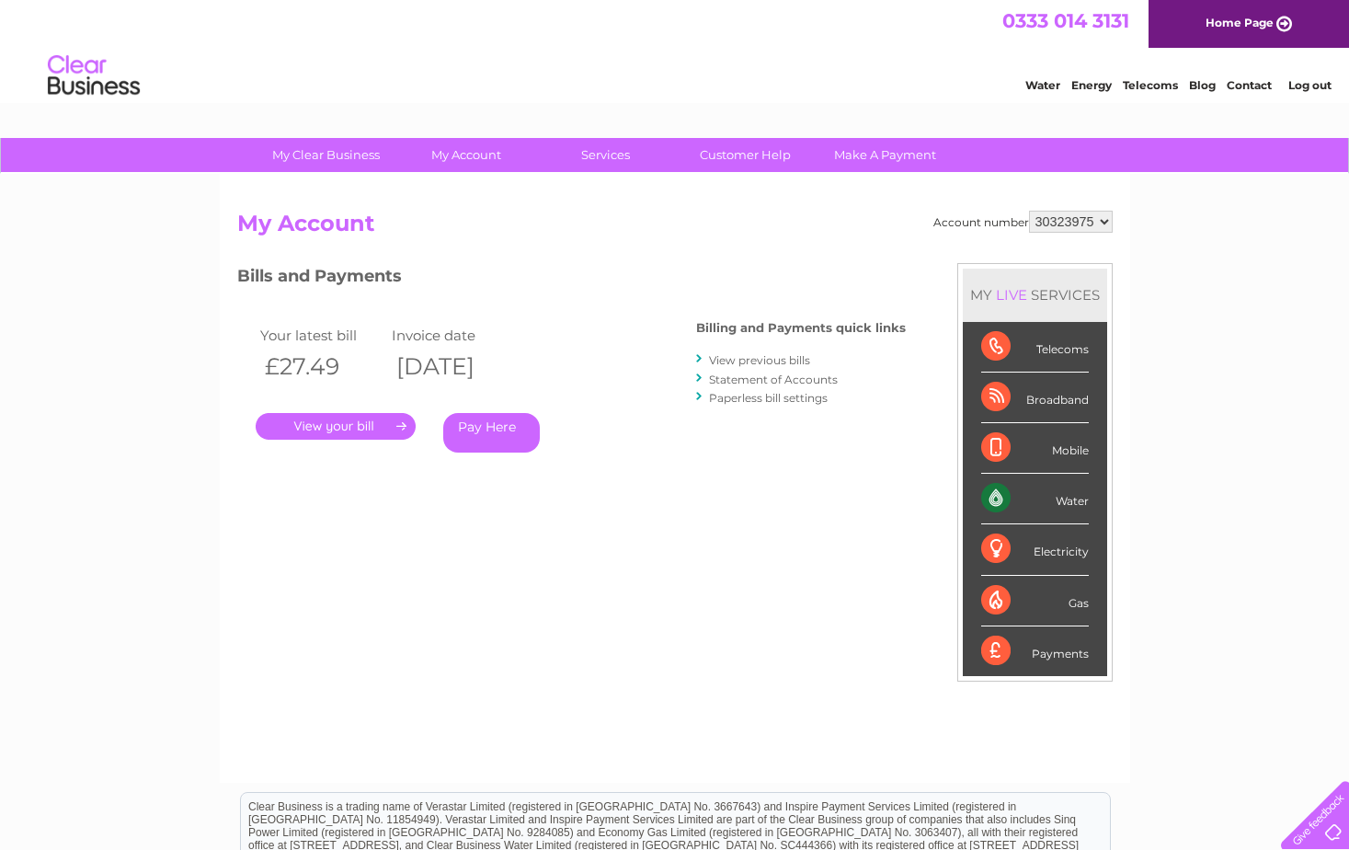
click at [1251, 87] on link "Contact" at bounding box center [1249, 85] width 45 height 14
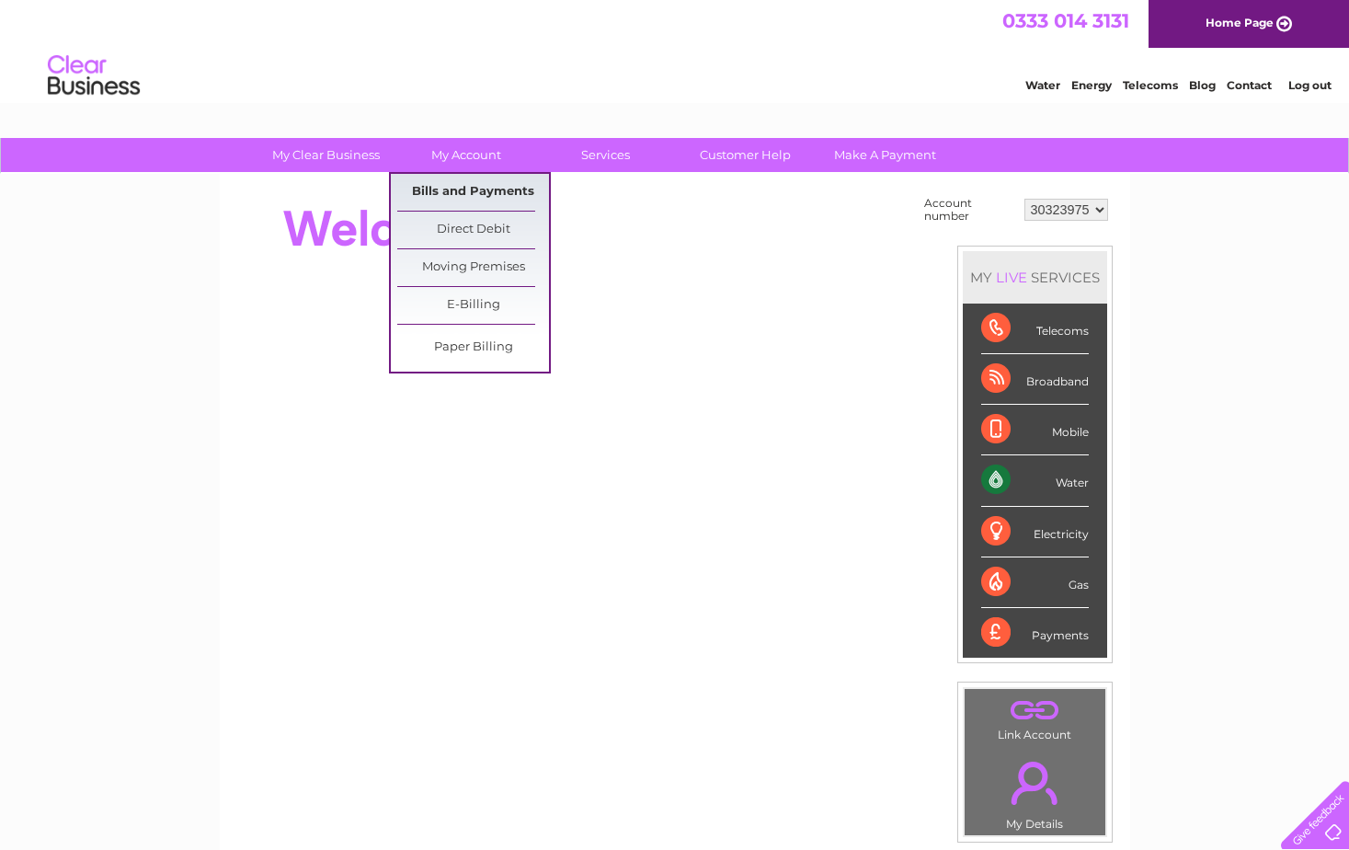
click at [468, 187] on link "Bills and Payments" at bounding box center [473, 192] width 152 height 37
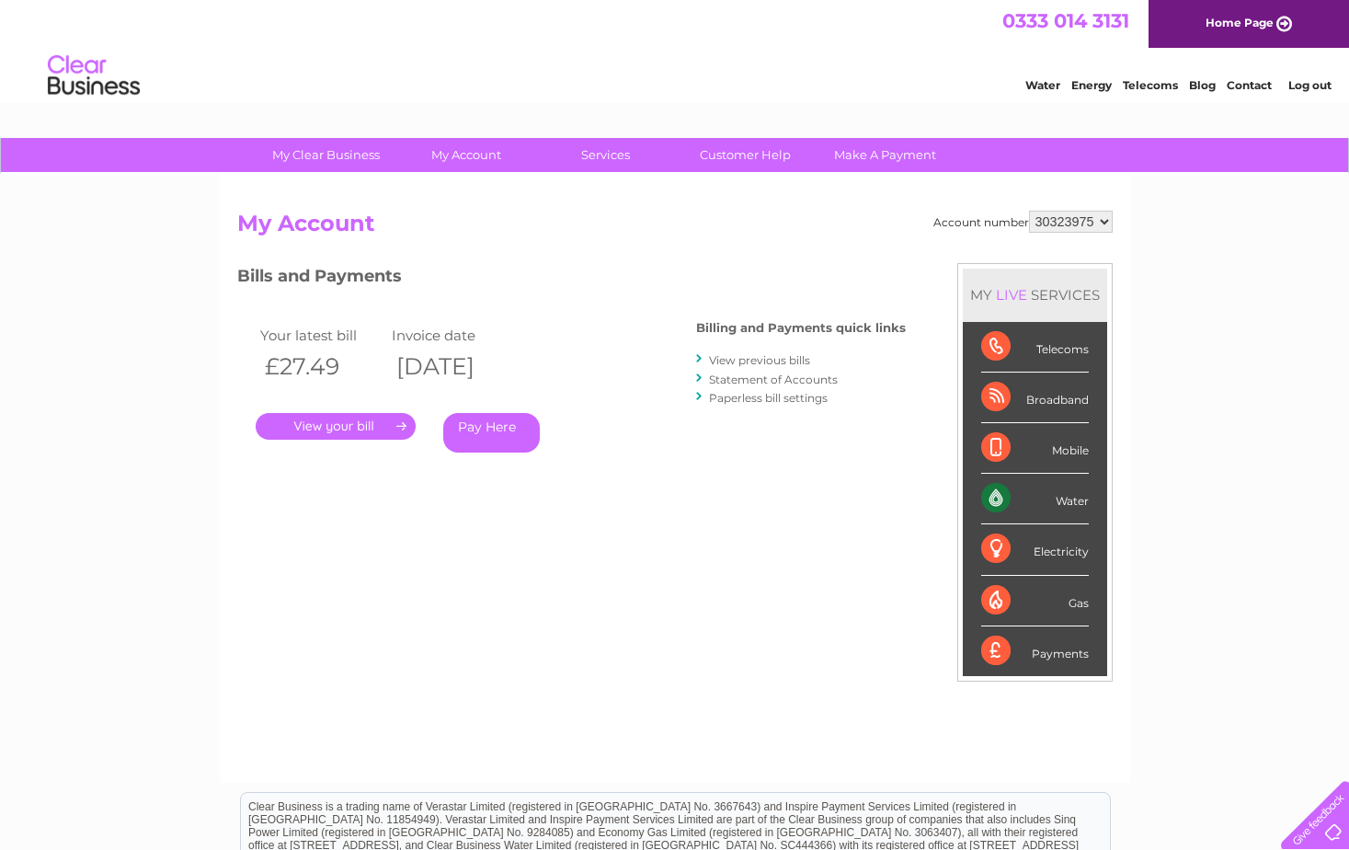
click at [771, 362] on link "View previous bills" at bounding box center [759, 360] width 101 height 14
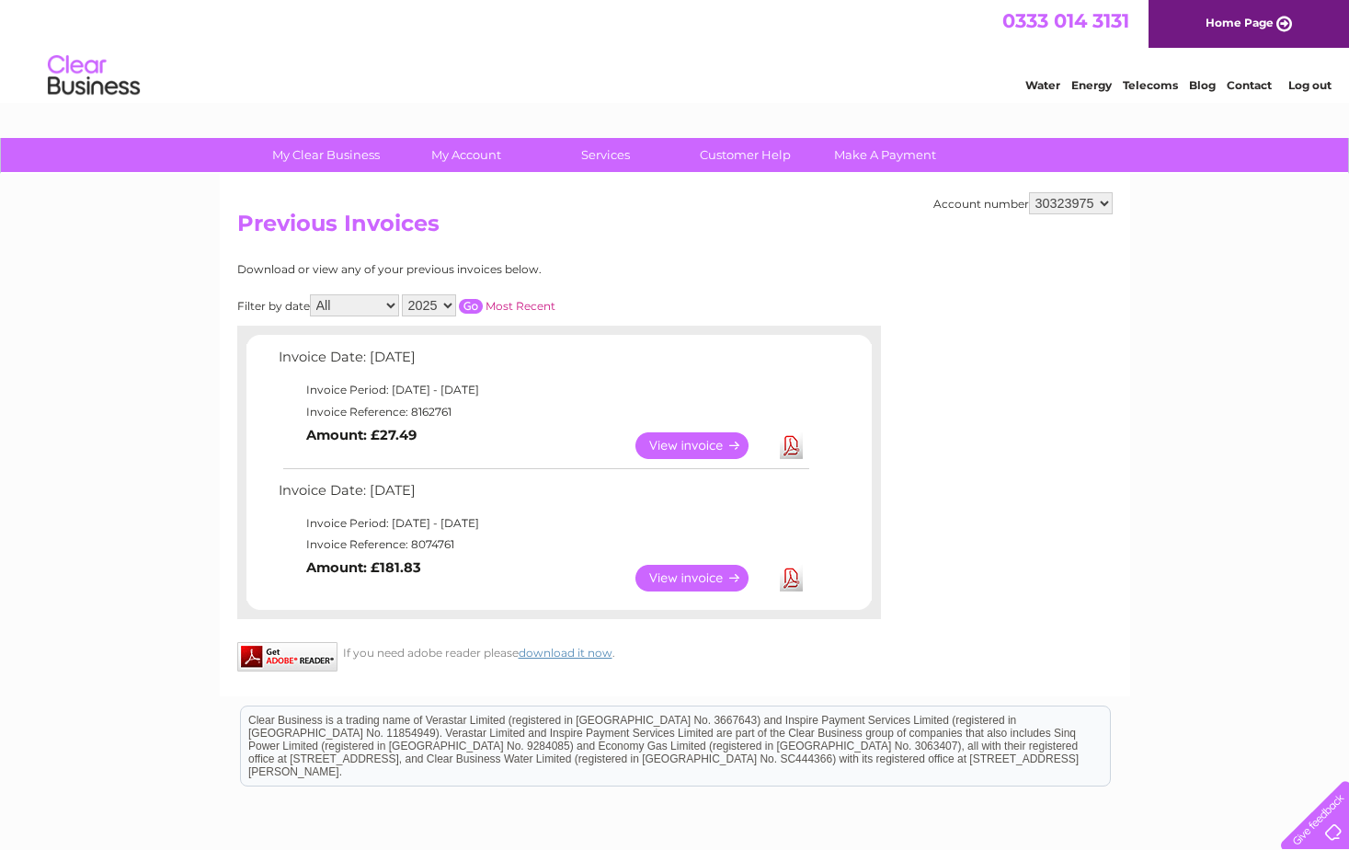
click at [694, 574] on link "View" at bounding box center [702, 578] width 135 height 27
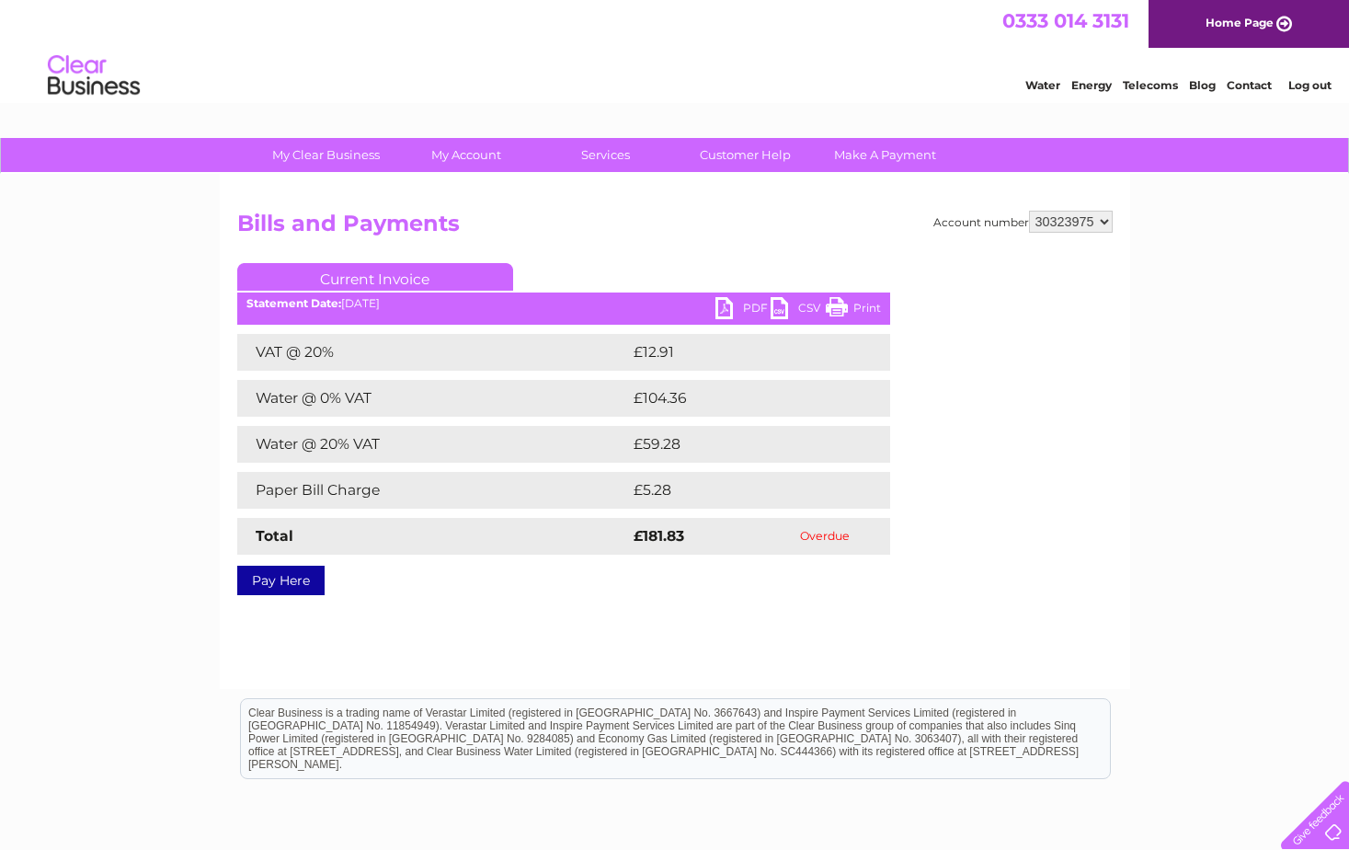
click at [750, 303] on link "PDF" at bounding box center [743, 310] width 55 height 27
